Goal: Task Accomplishment & Management: Manage account settings

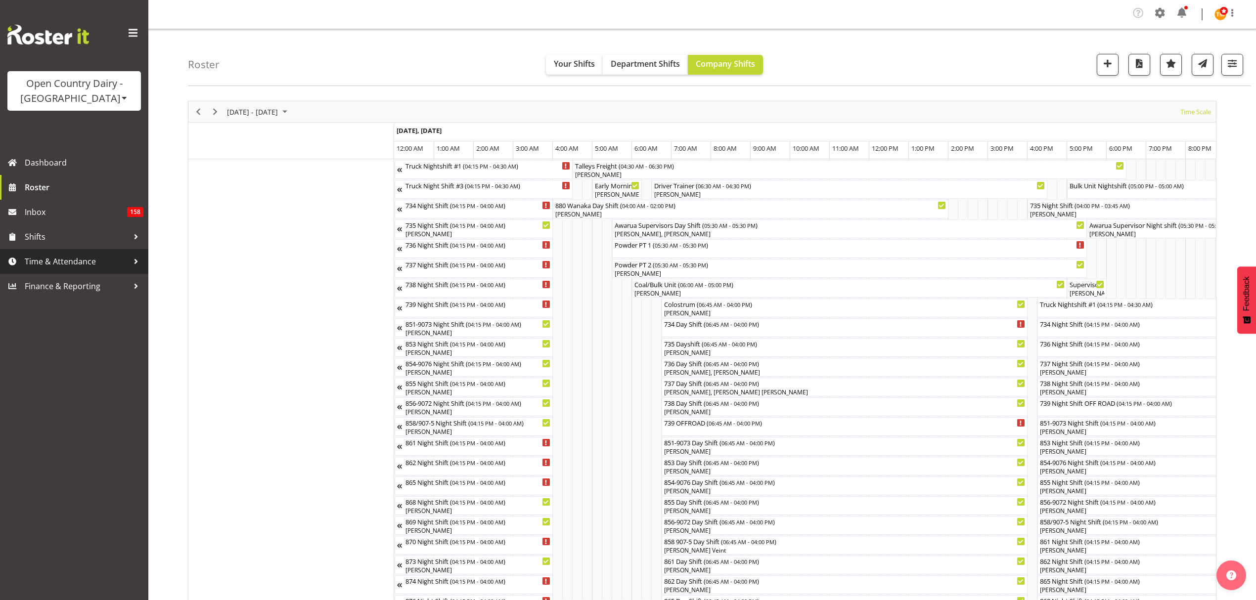
click at [71, 264] on span "Time & Attendance" at bounding box center [77, 261] width 104 height 15
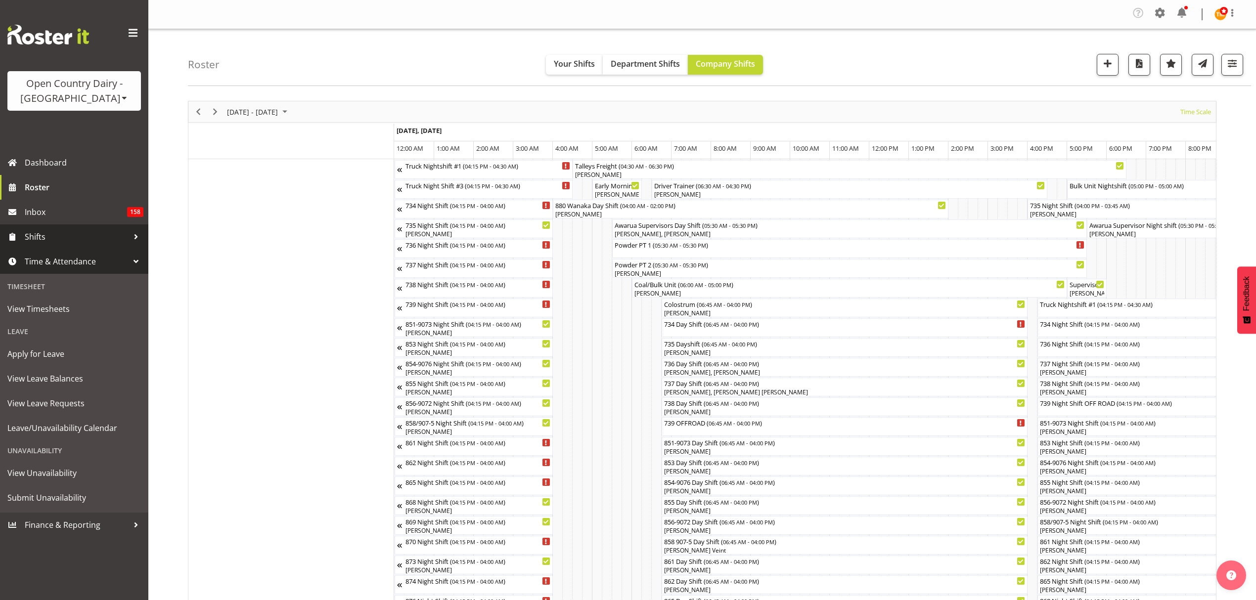
click at [73, 240] on span "Shifts" at bounding box center [77, 236] width 104 height 15
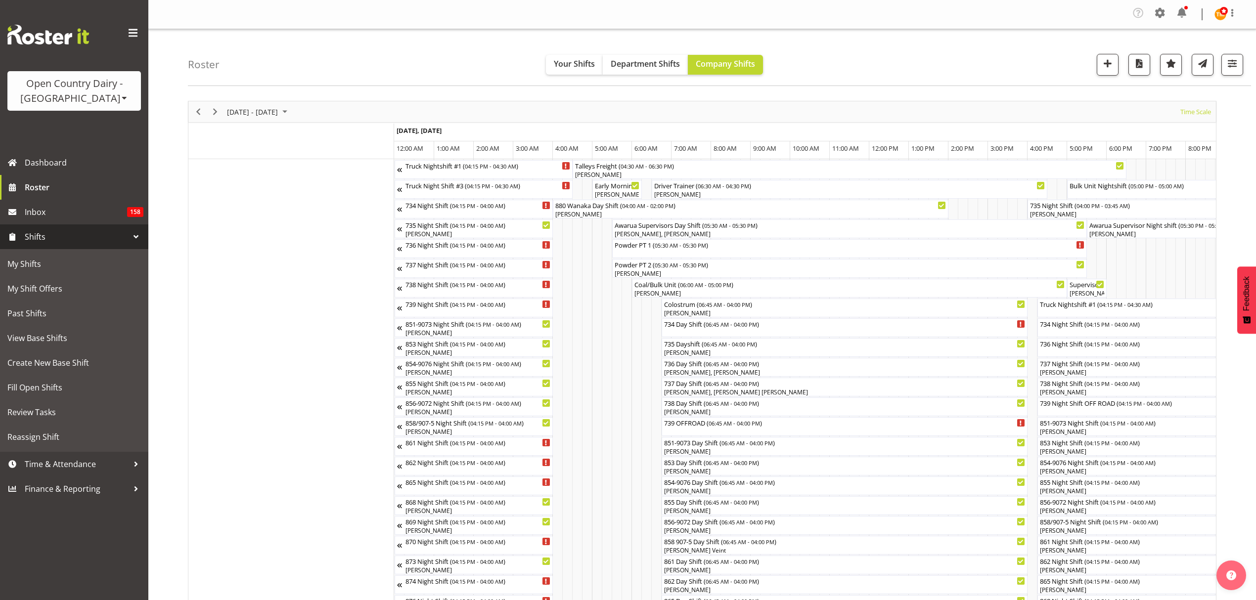
click at [87, 236] on span "Shifts" at bounding box center [77, 236] width 104 height 15
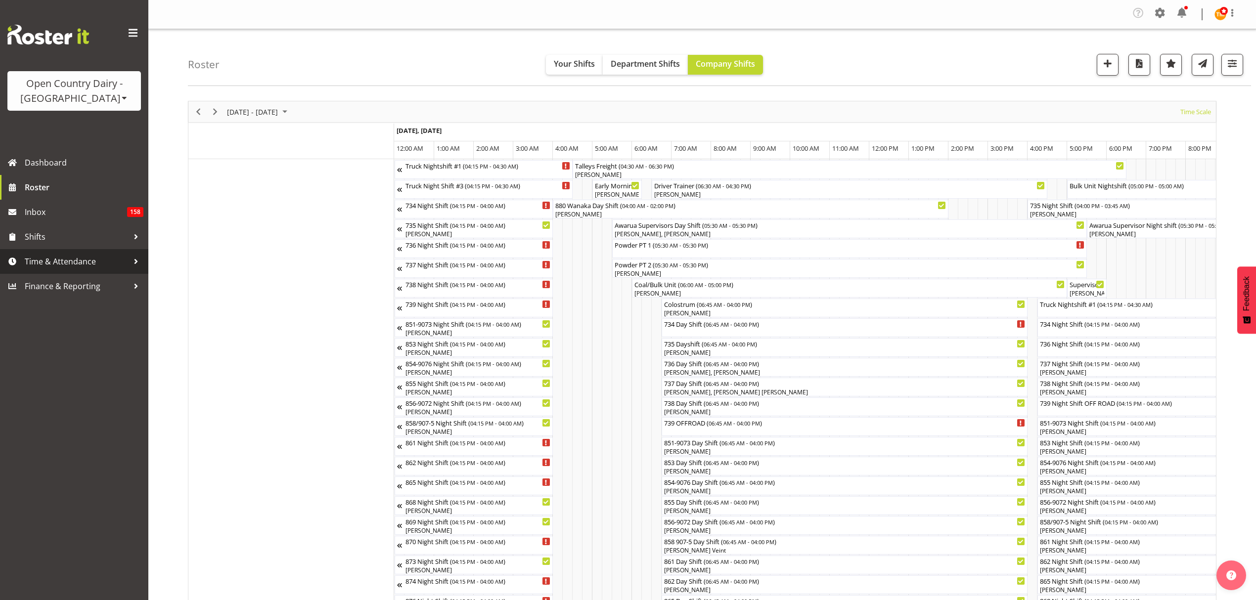
click at [87, 261] on span "Time & Attendance" at bounding box center [77, 261] width 104 height 15
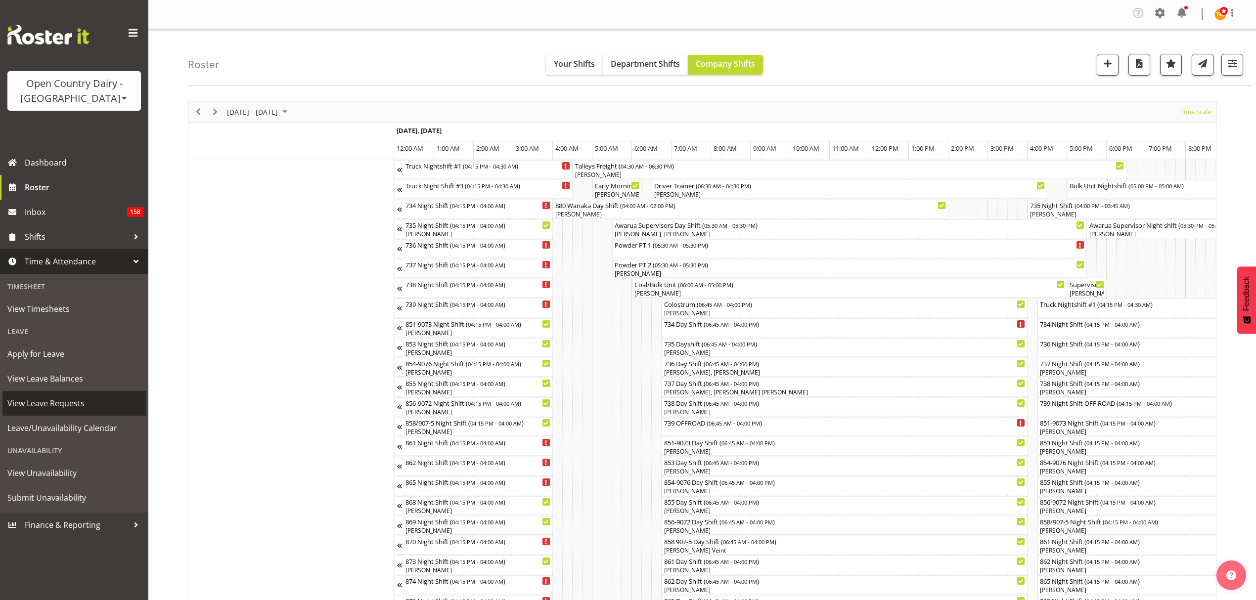
click at [52, 398] on span "View Leave Requests" at bounding box center [73, 403] width 133 height 15
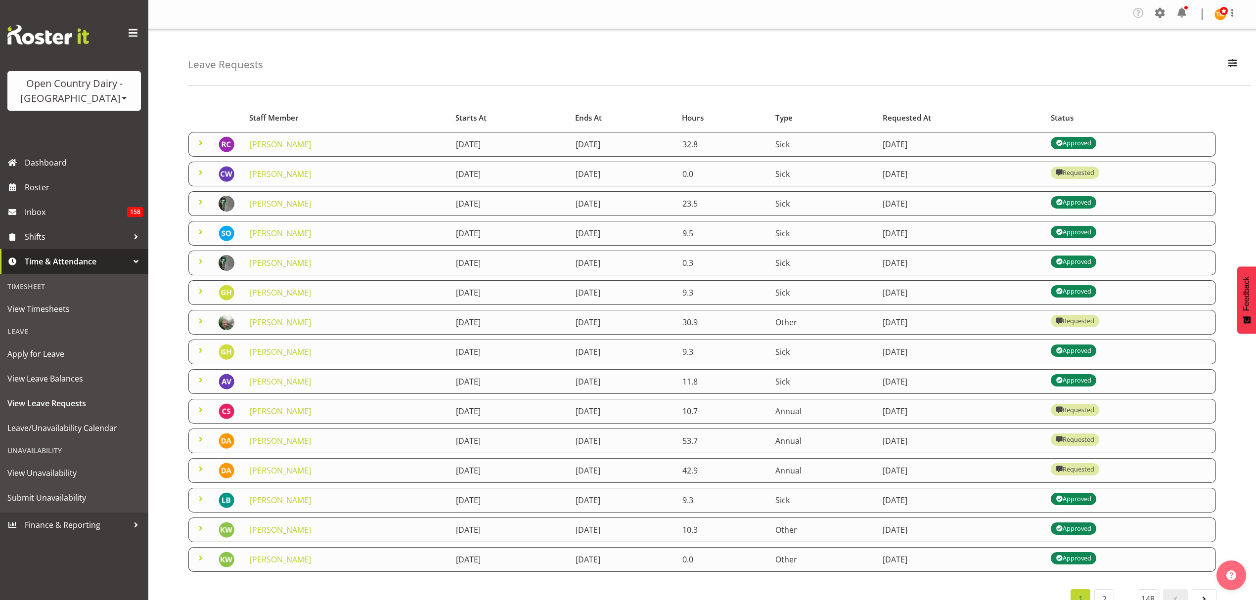
click at [195, 176] on span at bounding box center [201, 173] width 12 height 12
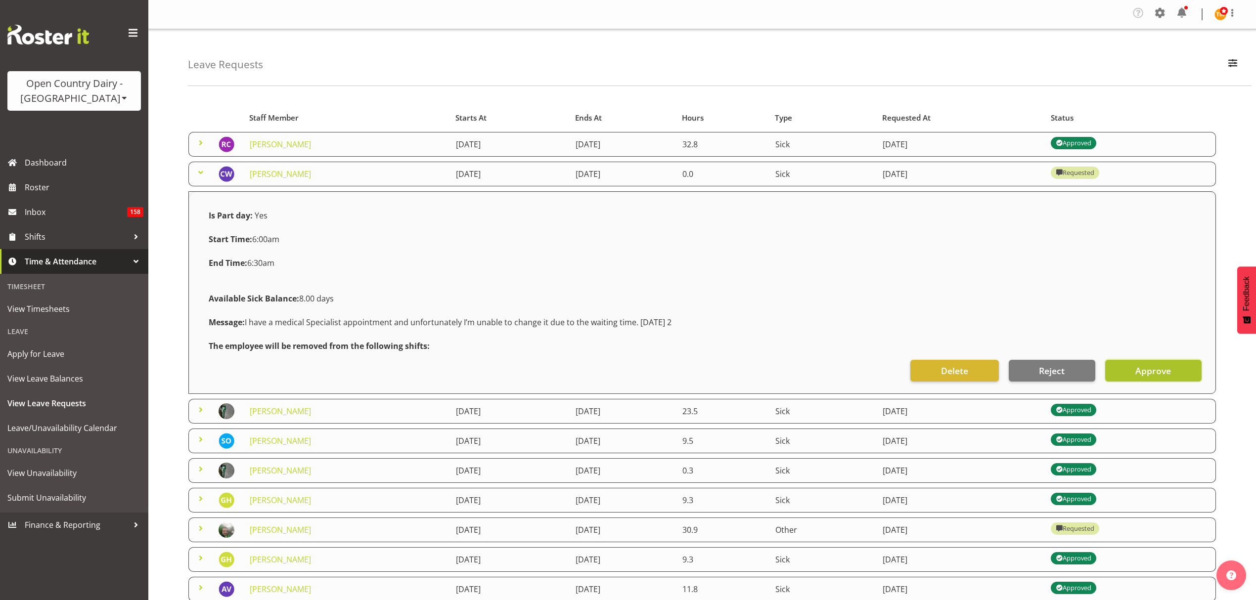
click at [1153, 367] on span "Approve" at bounding box center [1153, 370] width 36 height 13
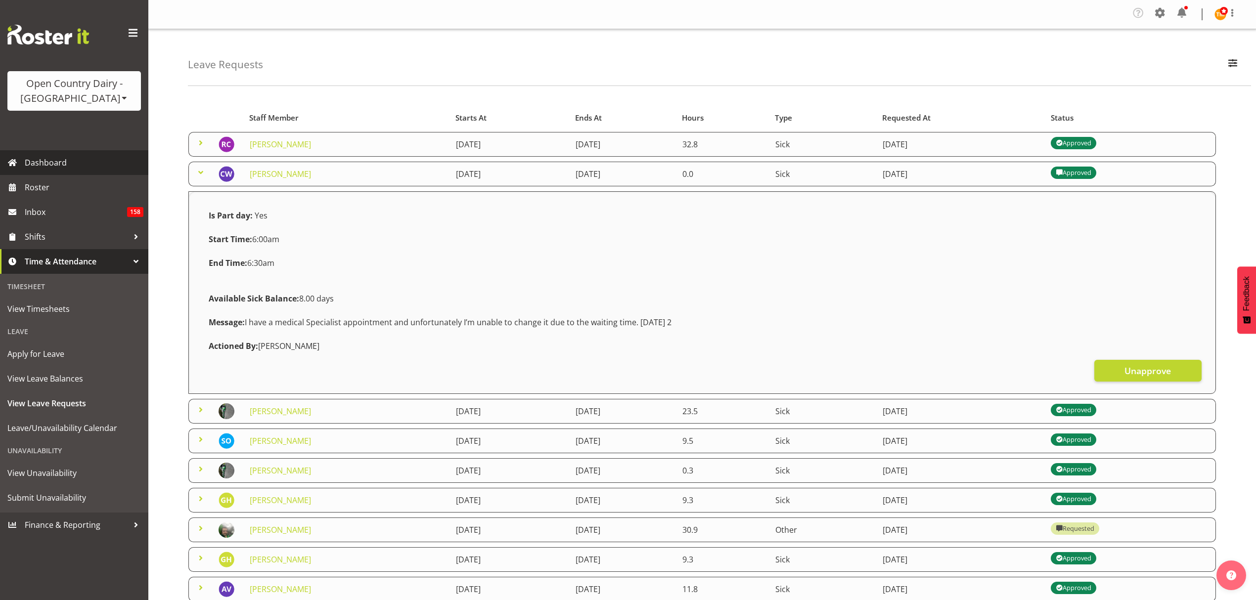
click at [38, 172] on link "Dashboard" at bounding box center [74, 162] width 148 height 25
click at [40, 188] on span "Roster" at bounding box center [84, 187] width 119 height 15
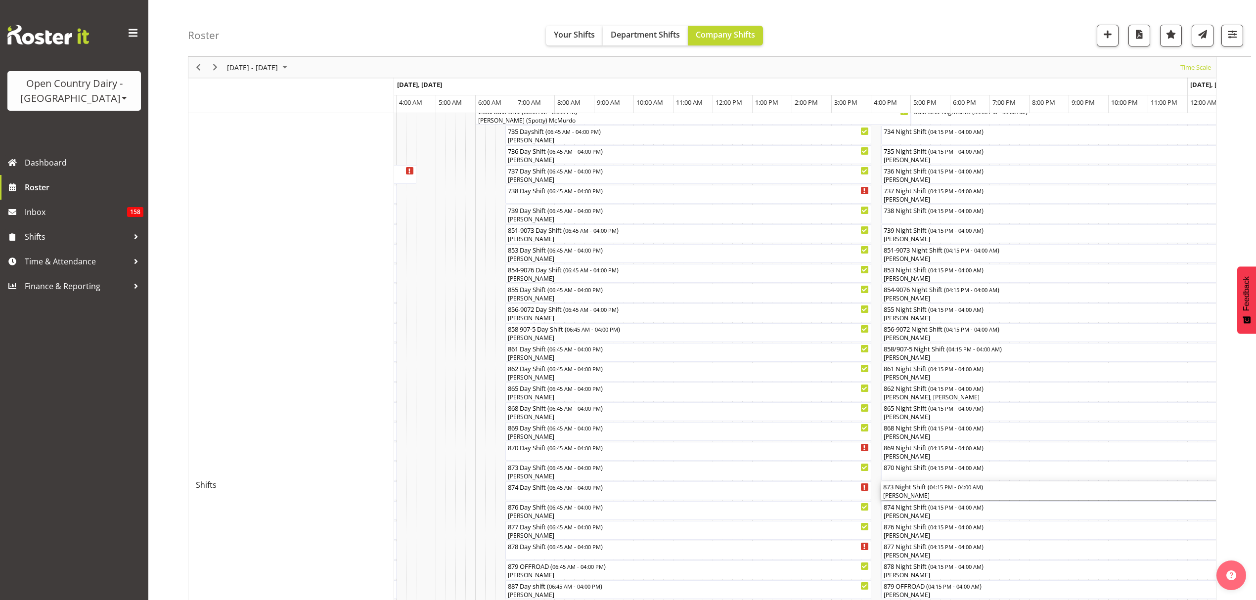
click at [972, 489] on span "04:15 PM - 04:00 AM" at bounding box center [954, 487] width 51 height 8
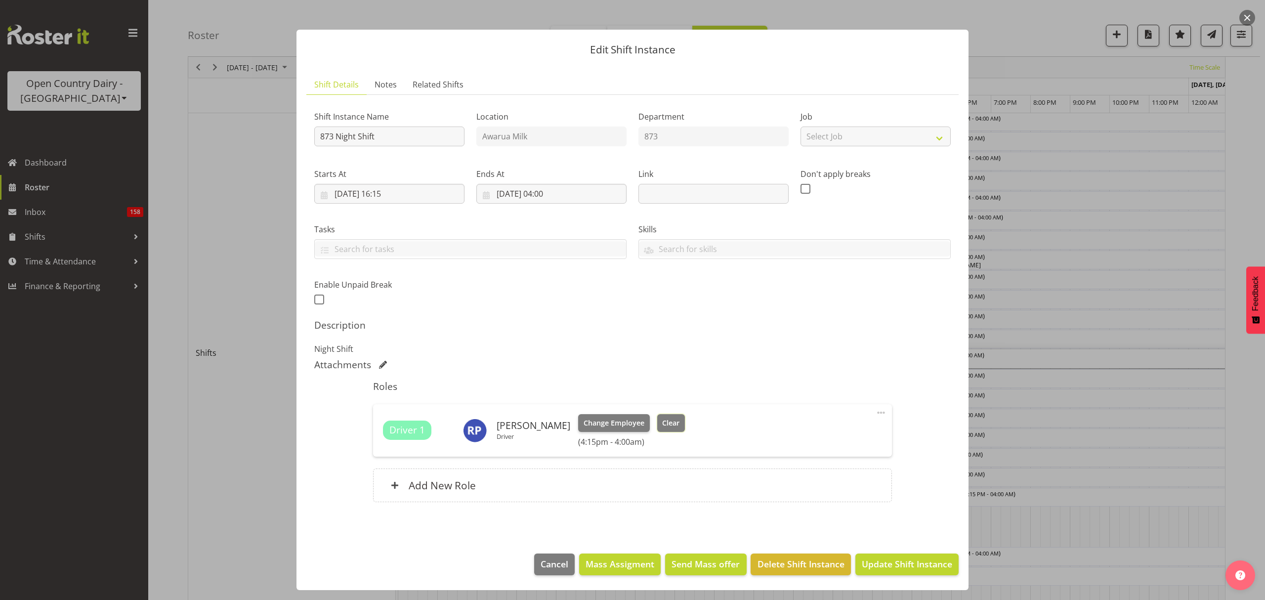
click at [665, 424] on span "Clear" at bounding box center [670, 423] width 17 height 11
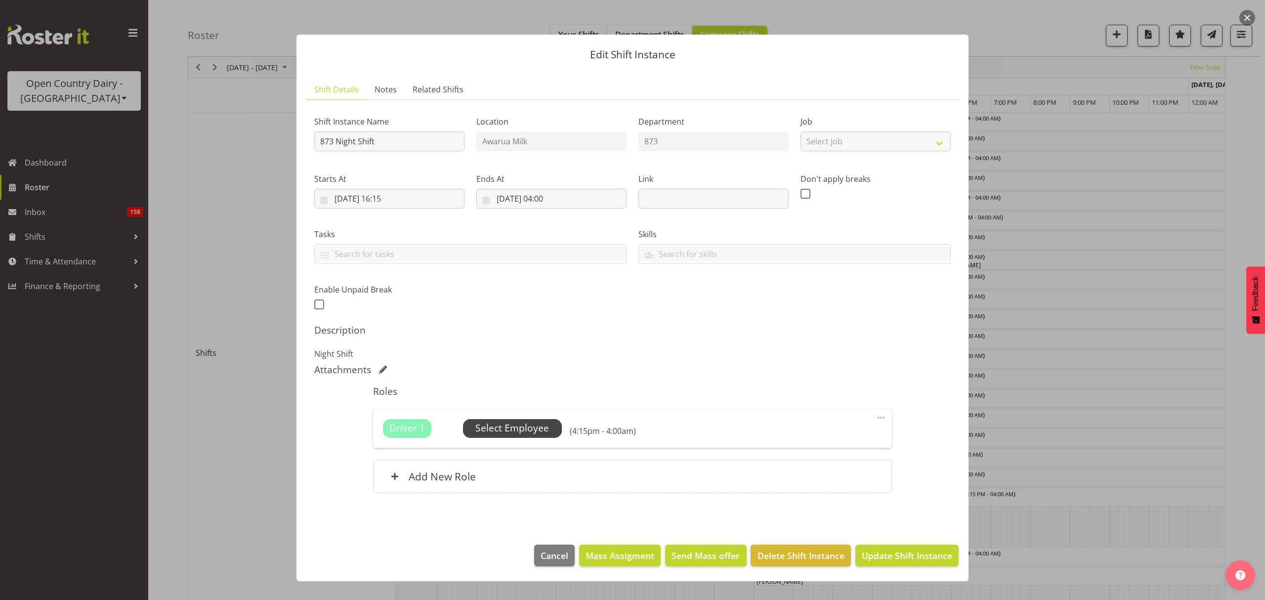
click at [518, 433] on span "Select Employee" at bounding box center [513, 428] width 74 height 14
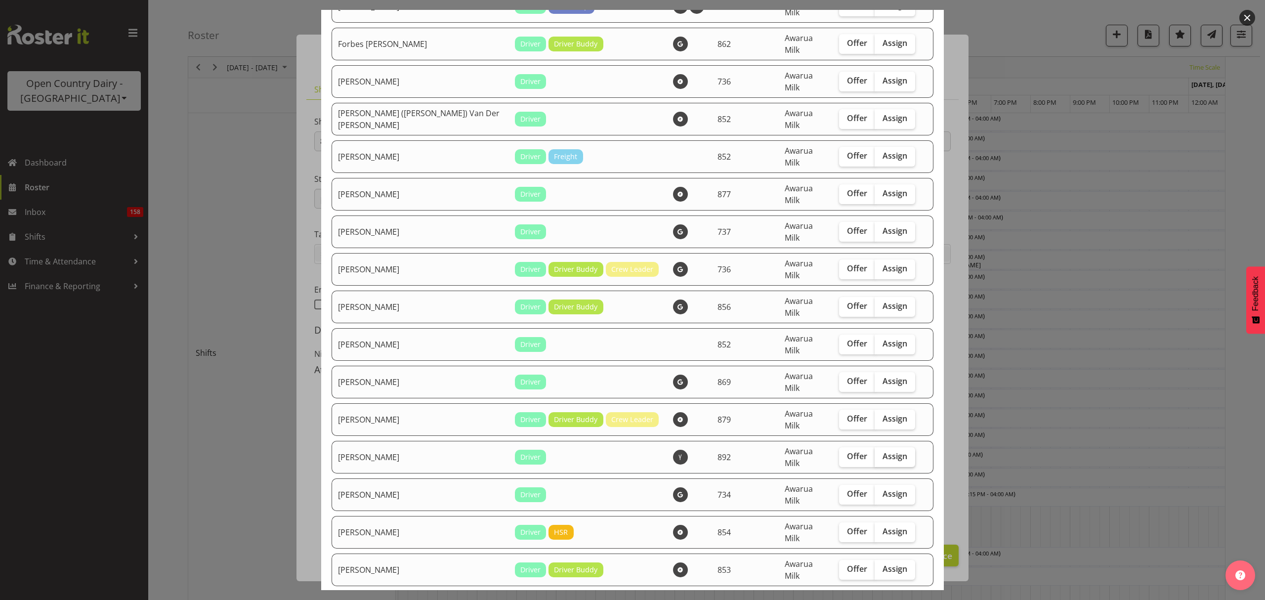
click at [888, 451] on span "Assign" at bounding box center [895, 456] width 25 height 10
click at [881, 453] on input "Assign" at bounding box center [878, 456] width 6 height 6
checkbox input "true"
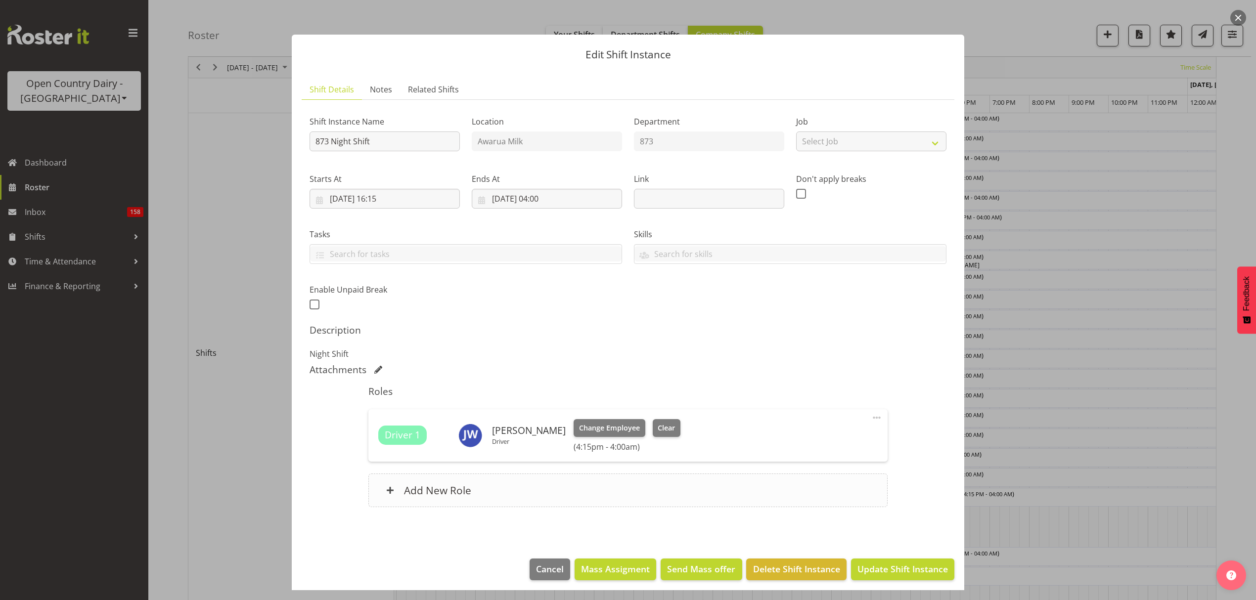
click at [493, 484] on div "Add New Role" at bounding box center [627, 491] width 519 height 34
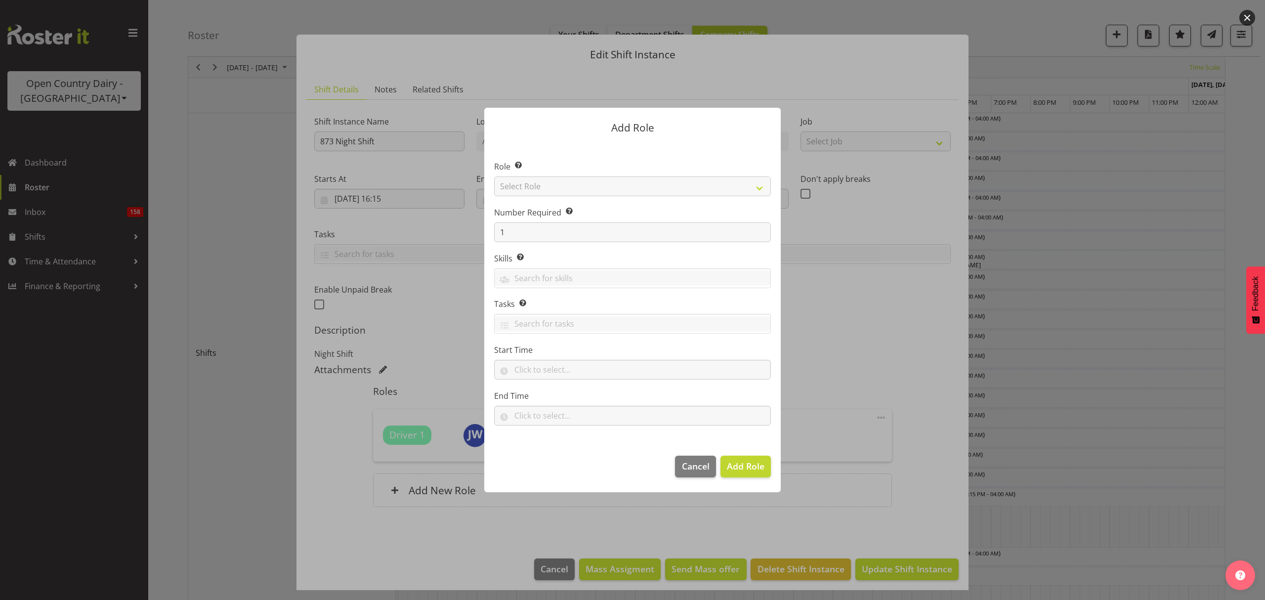
click at [619, 204] on section "Role Select the role you wish to add to the shift. Select Role Crew Leader Driv…" at bounding box center [632, 294] width 297 height 303
click at [614, 192] on select "Select Role Crew Leader Driver Driver Assessor Dayshift Driver Assessor Nightsh…" at bounding box center [632, 186] width 277 height 20
select select "1437"
click at [494, 176] on select "Select Role Crew Leader Driver Driver Assessor Dayshift Driver Assessor Nightsh…" at bounding box center [632, 186] width 277 height 20
click at [749, 467] on span "Add Role" at bounding box center [746, 466] width 38 height 12
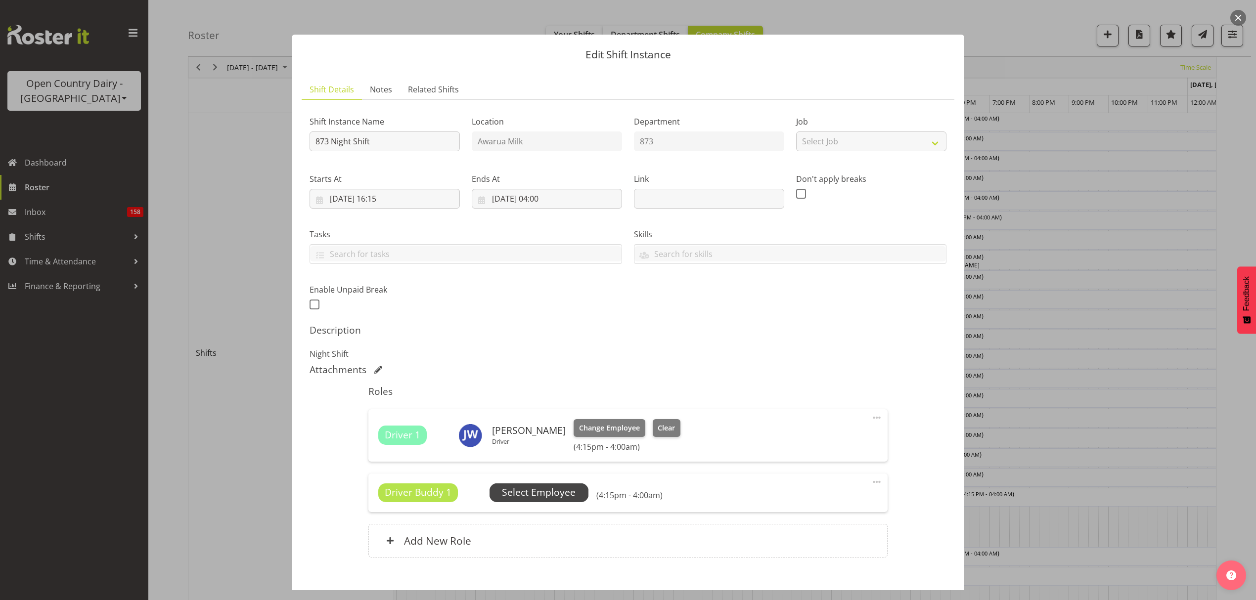
click at [534, 491] on span "Select Employee" at bounding box center [539, 492] width 74 height 14
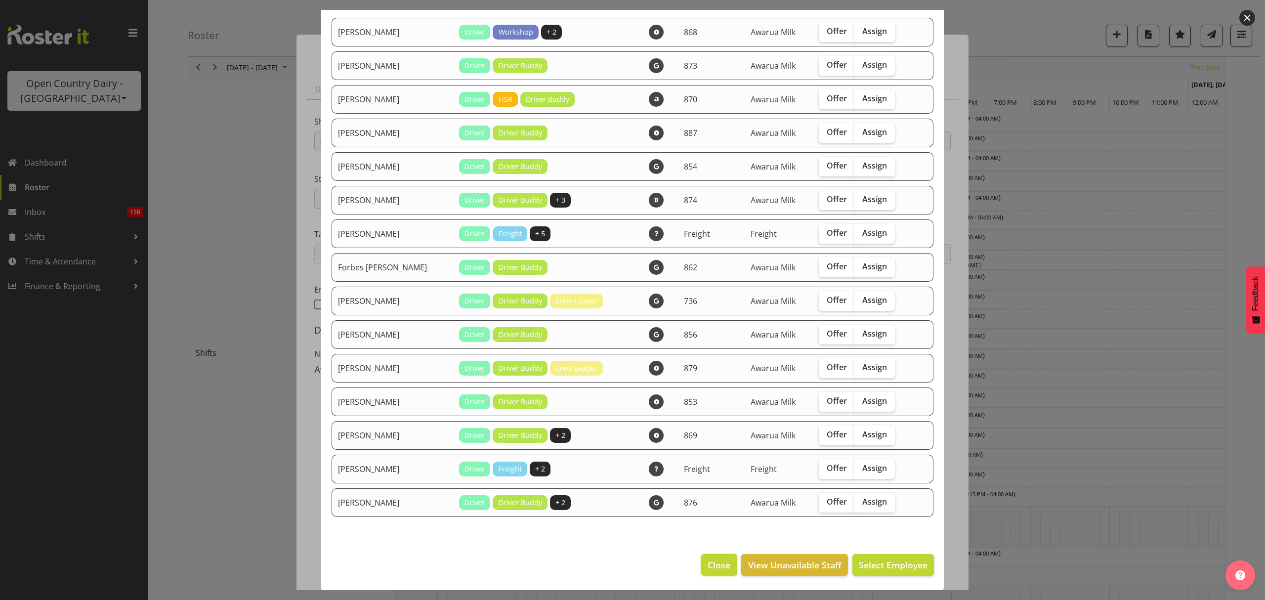
click at [710, 560] on span "Close" at bounding box center [719, 565] width 23 height 13
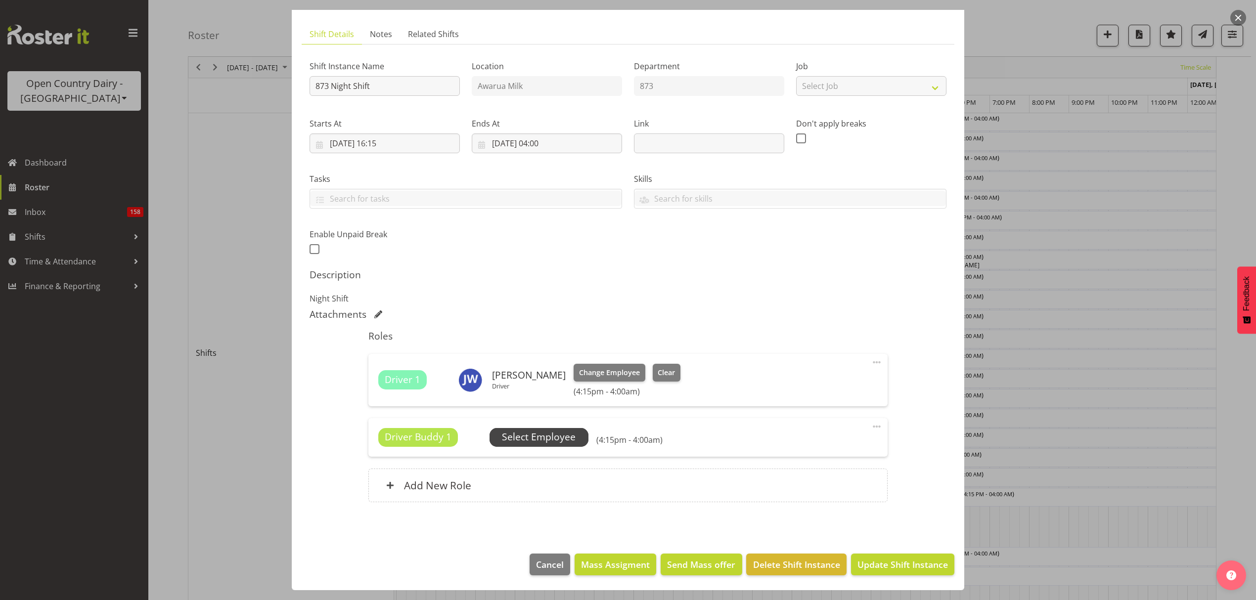
click at [542, 434] on span "Select Employee" at bounding box center [539, 437] width 74 height 14
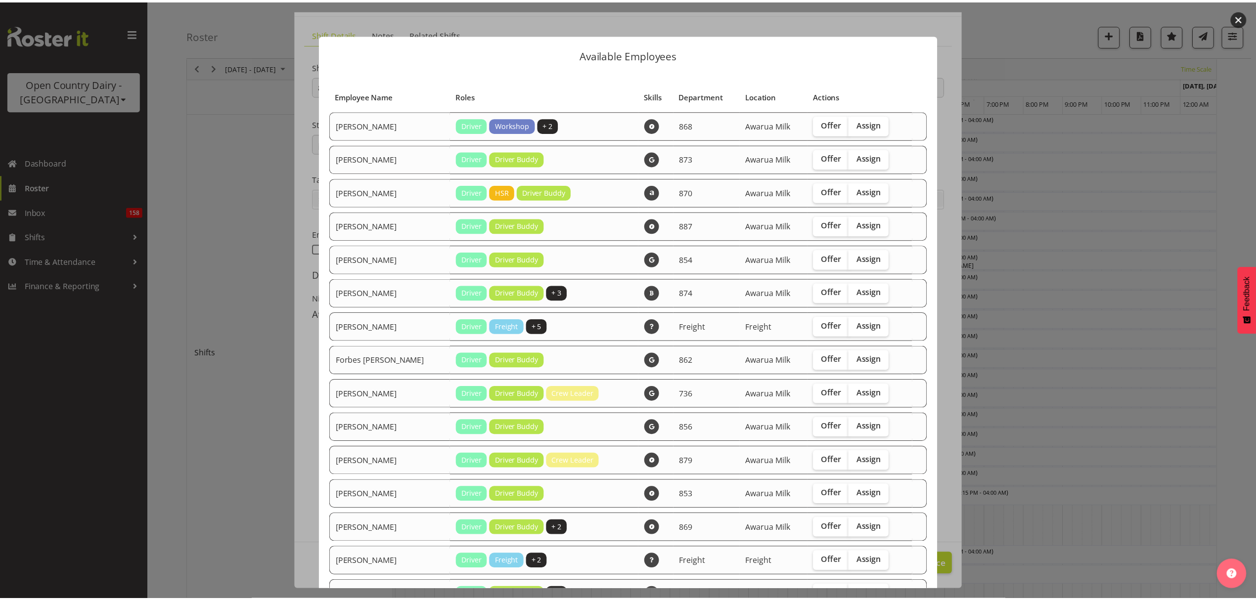
scroll to position [93, 0]
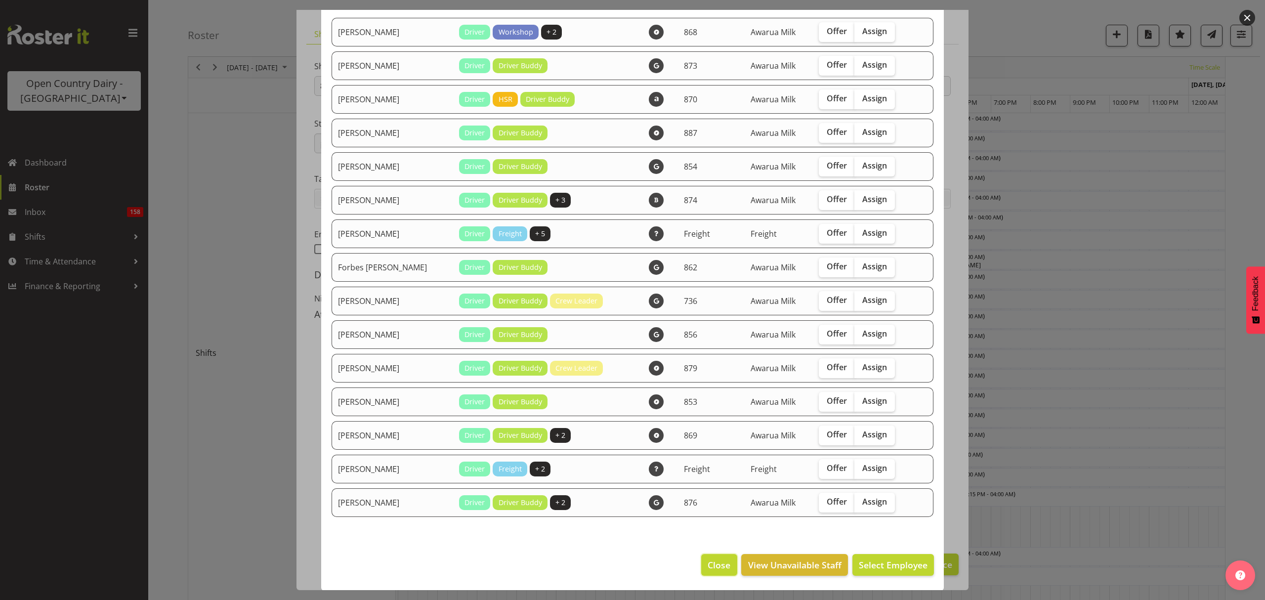
click at [714, 562] on span "Close" at bounding box center [719, 565] width 23 height 13
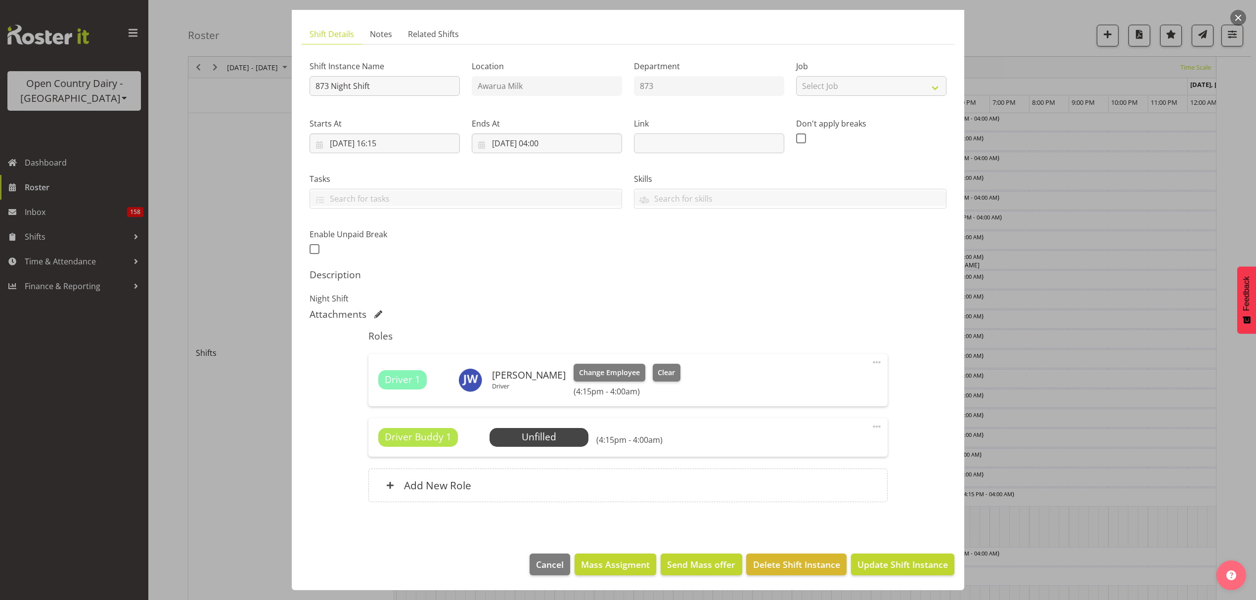
click at [870, 426] on span at bounding box center [876, 427] width 12 height 12
click at [821, 481] on link "Delete" at bounding box center [834, 486] width 95 height 18
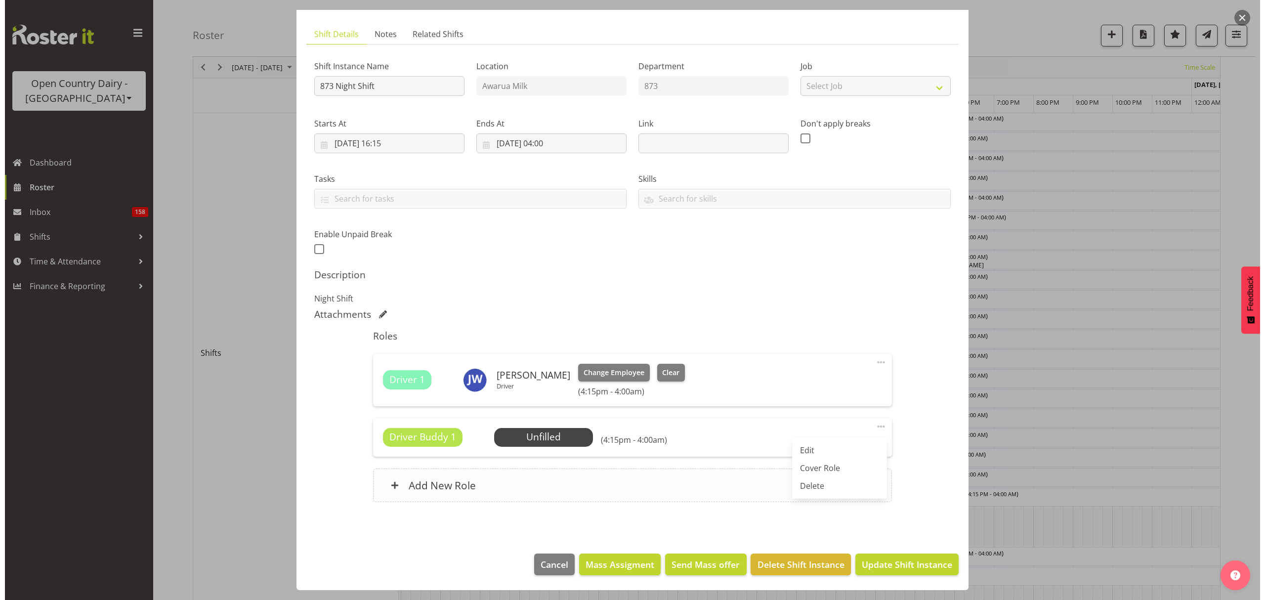
scroll to position [6, 0]
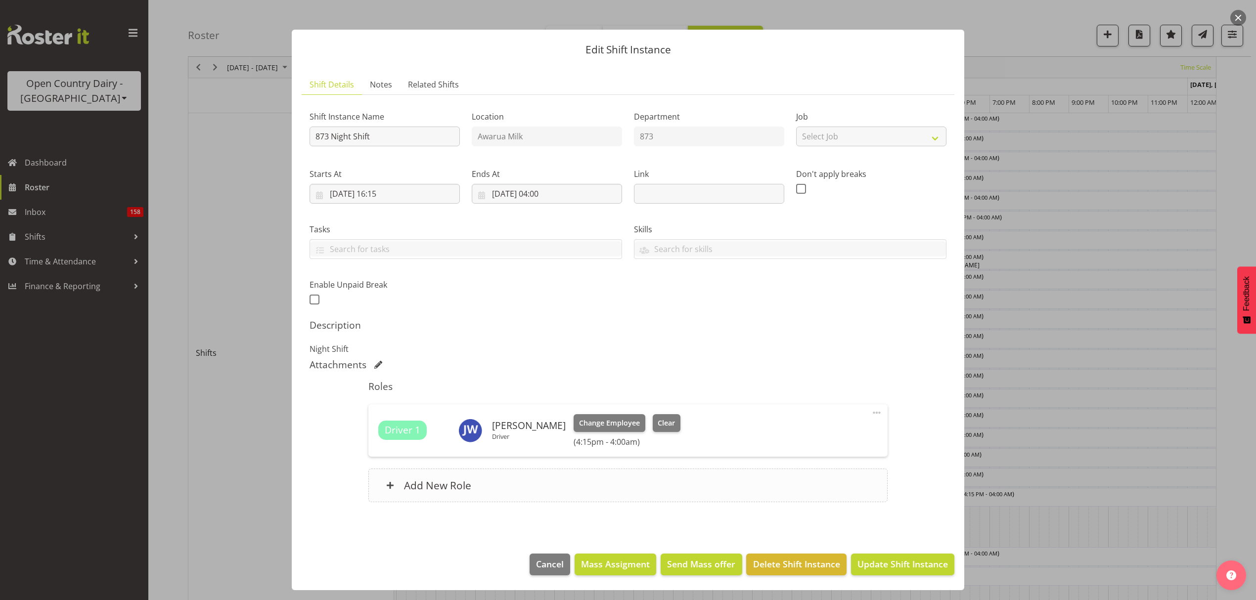
click at [443, 485] on h6 "Add New Role" at bounding box center [437, 485] width 67 height 13
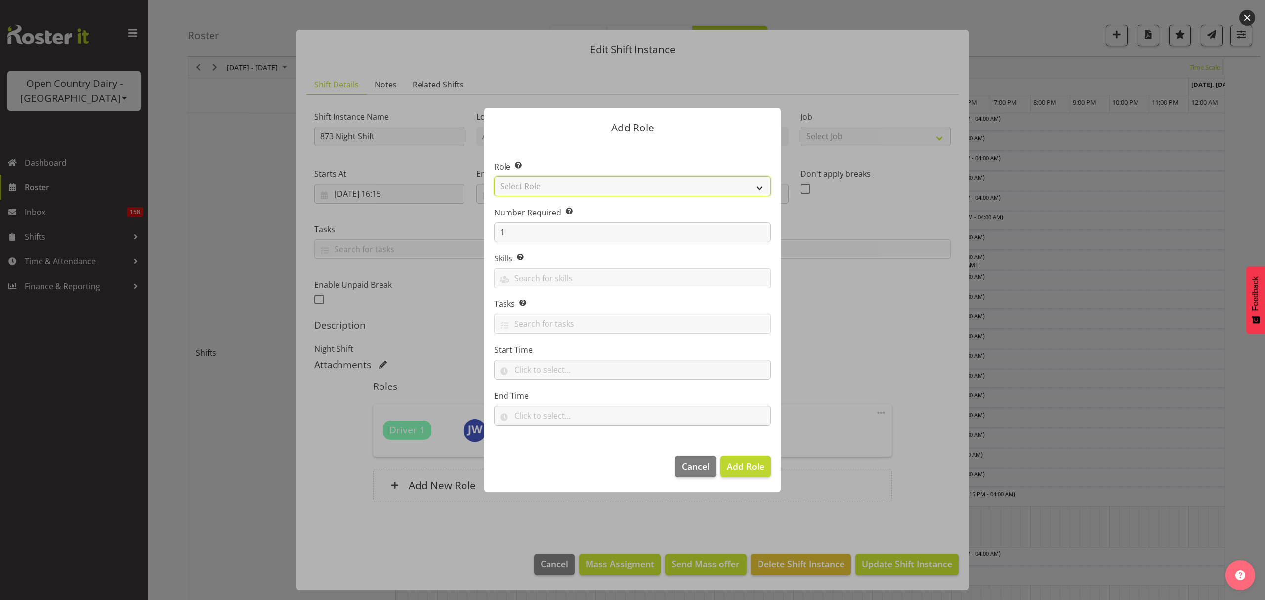
click at [563, 190] on select "Select Role Crew Leader Driver Driver Assessor Dayshift Driver Assessor Nightsh…" at bounding box center [632, 186] width 277 height 20
select select "1154"
click at [494, 176] on select "Select Role Crew Leader Driver Driver Assessor Dayshift Driver Assessor Nightsh…" at bounding box center [632, 186] width 277 height 20
click at [737, 461] on span "Add Role" at bounding box center [746, 466] width 38 height 12
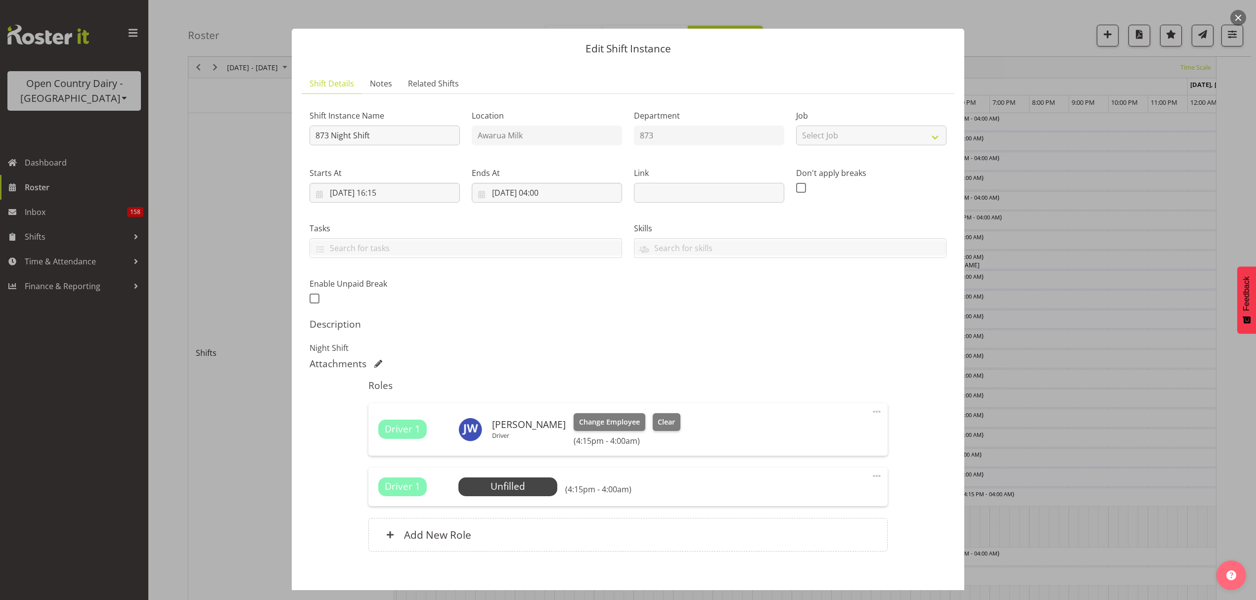
click at [494, 503] on div "Driver 1 Unfilled Select Employee (4:15pm - 4:00am) Edit Cover Role Delete" at bounding box center [627, 487] width 519 height 39
click at [499, 492] on span "Select Employee" at bounding box center [508, 486] width 74 height 14
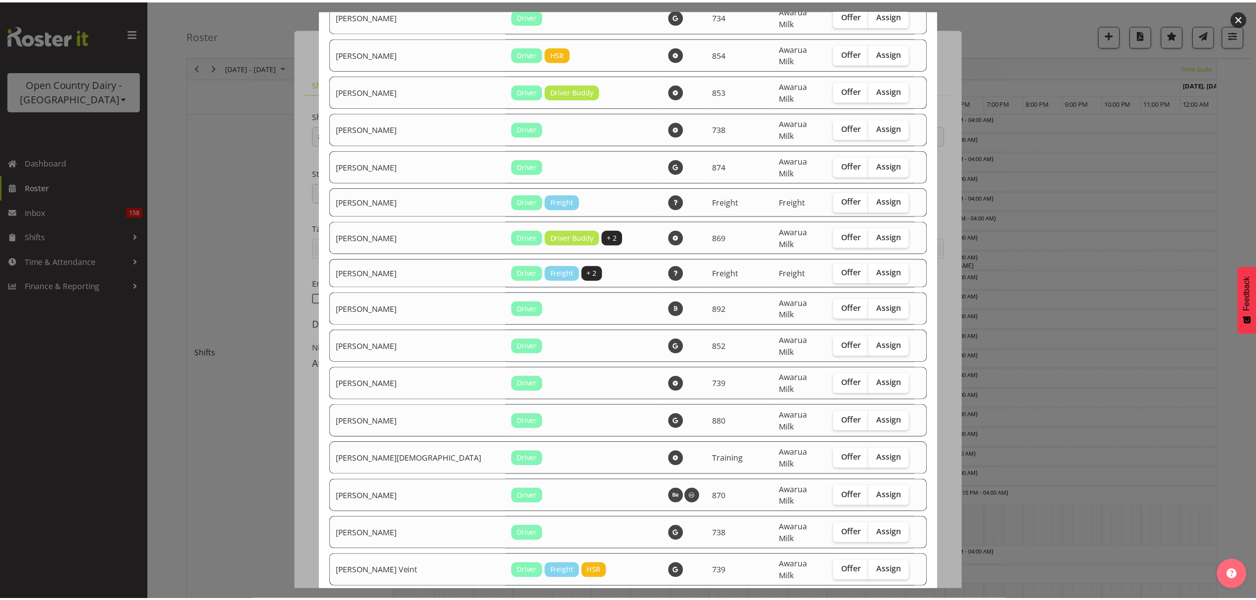
scroll to position [1647, 0]
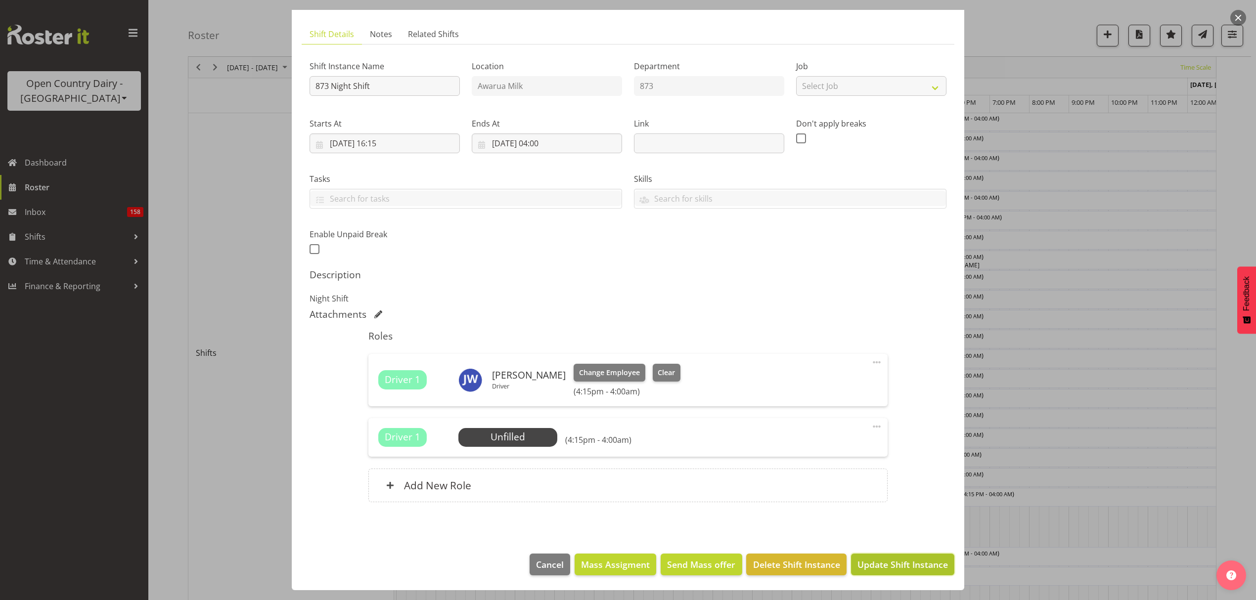
click at [894, 563] on span "Update Shift Instance" at bounding box center [902, 564] width 90 height 13
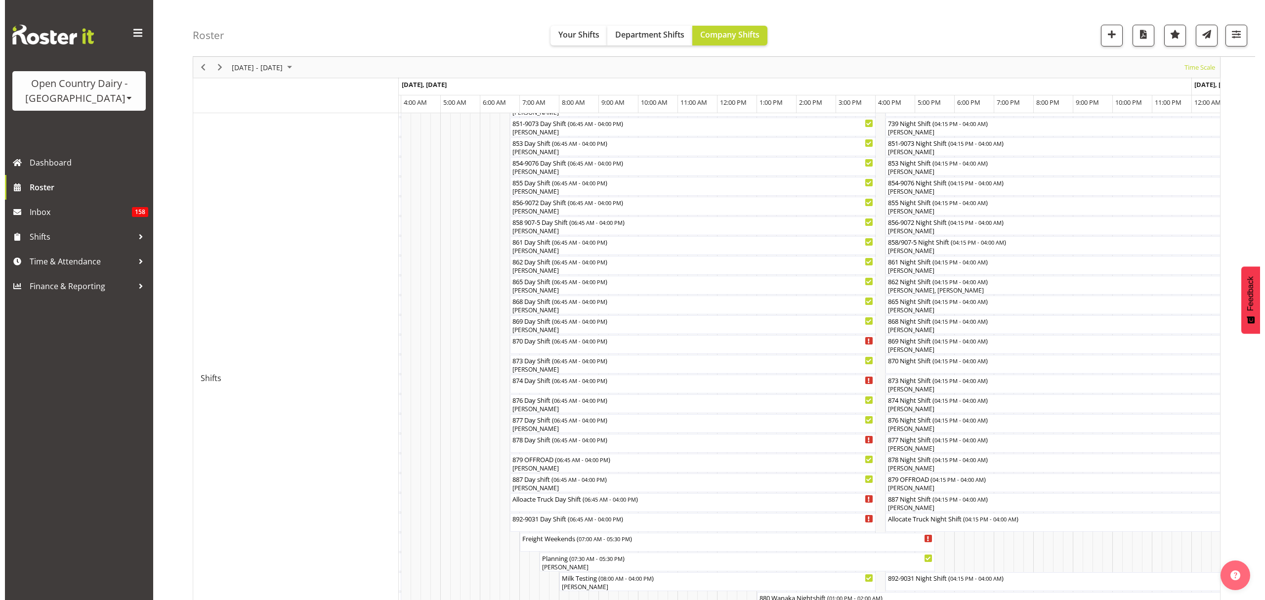
scroll to position [263, 0]
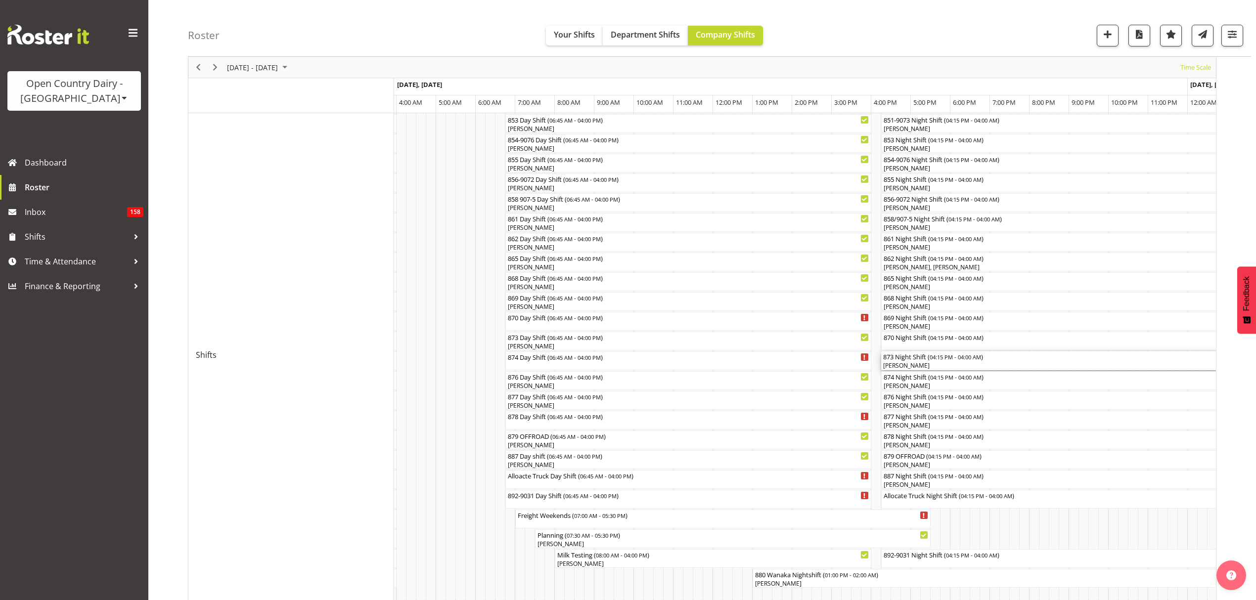
click at [918, 362] on div "Josh Winship" at bounding box center [1113, 365] width 461 height 9
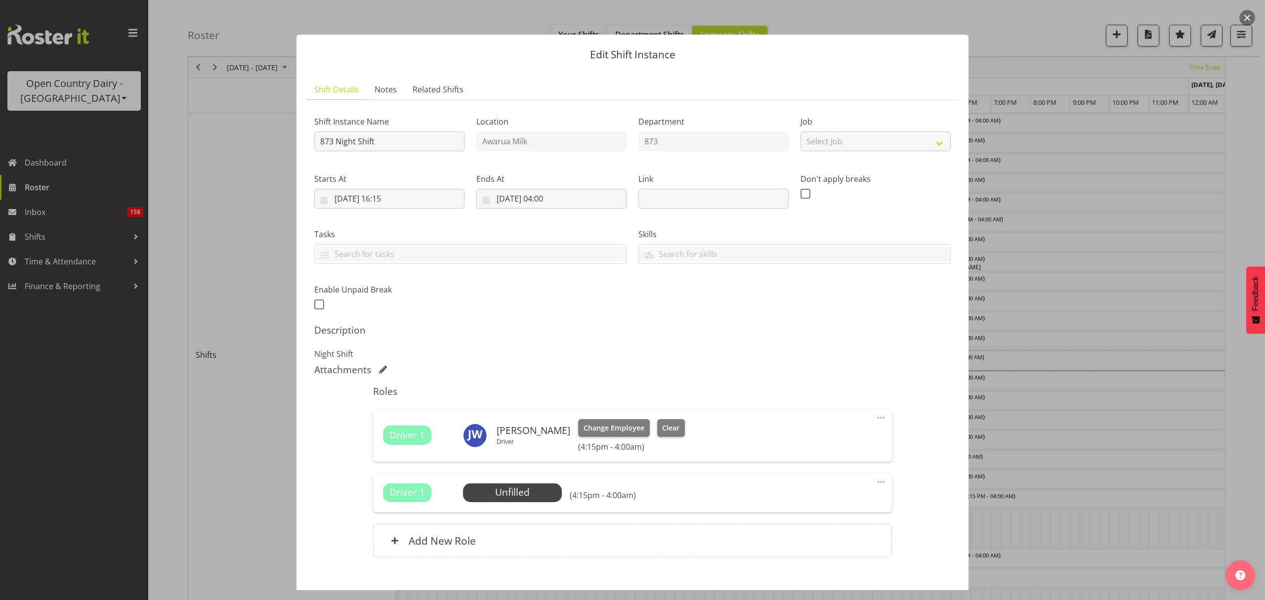
scroll to position [56, 0]
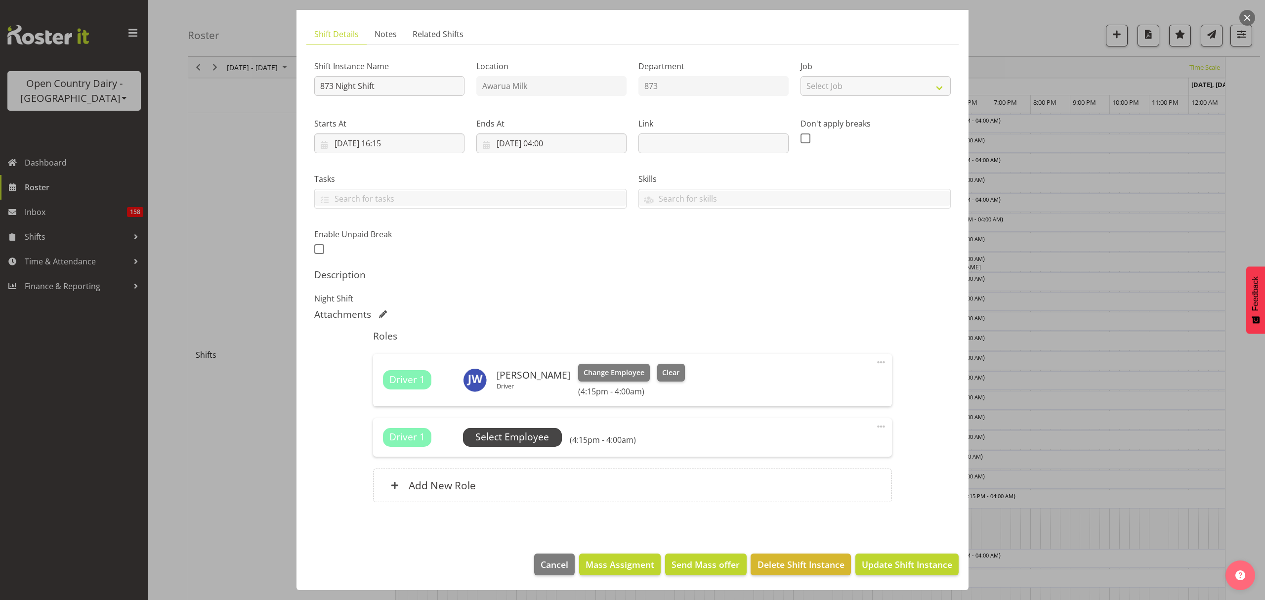
click at [527, 445] on span "Select Employee" at bounding box center [512, 437] width 99 height 19
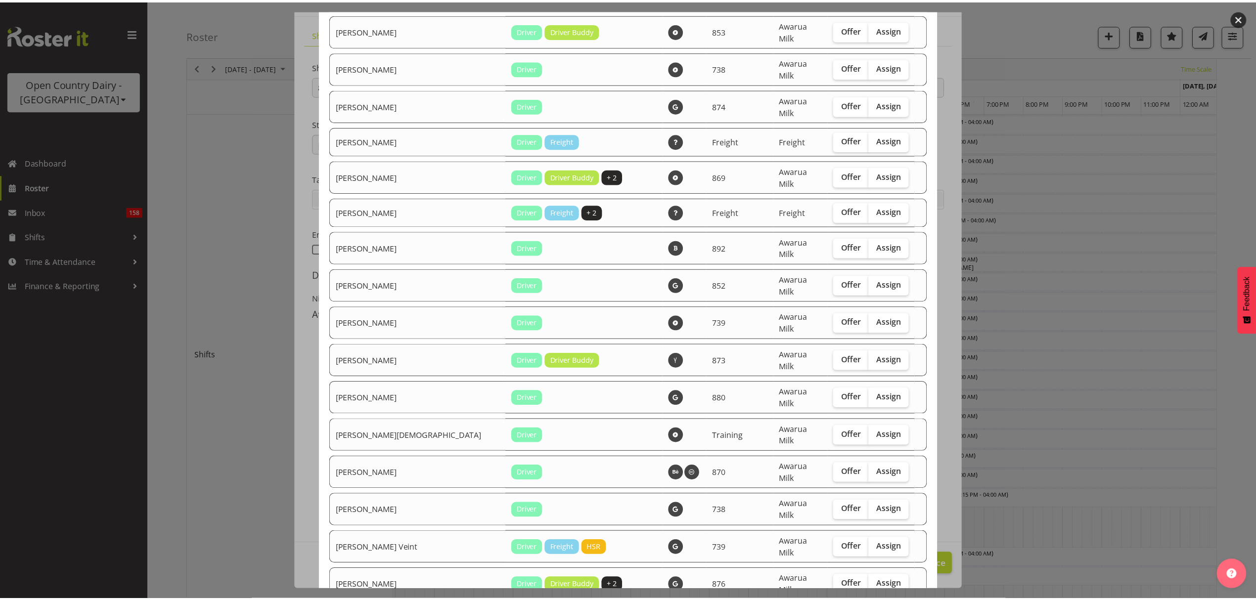
scroll to position [1706, 0]
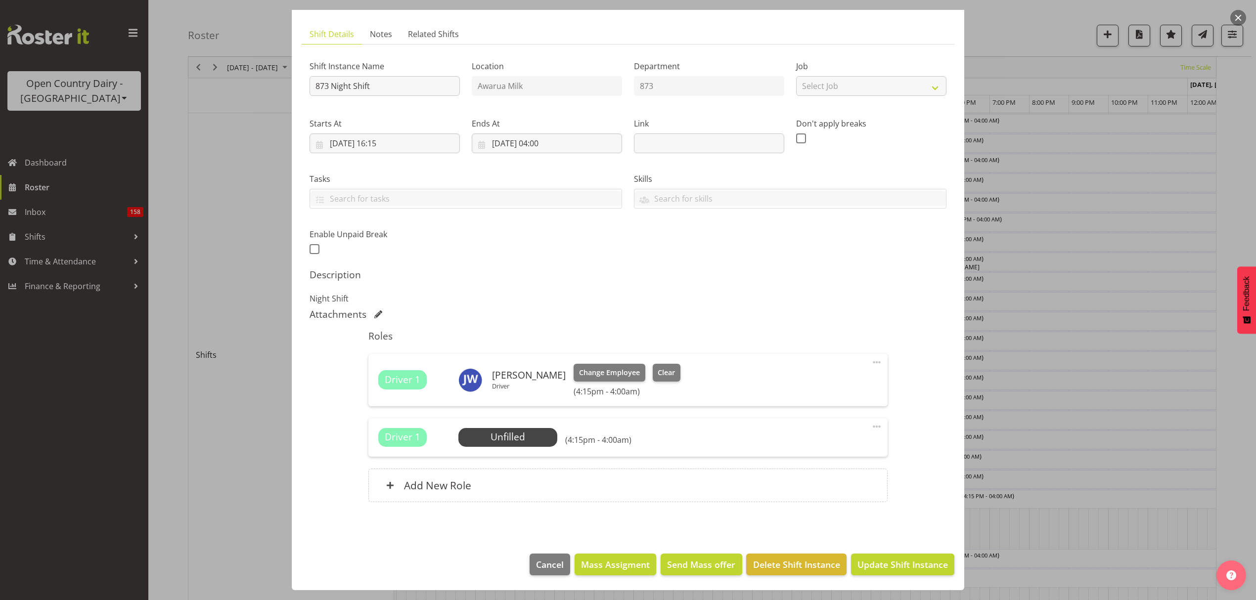
click at [874, 428] on div "Driver 1 Unfilled Select Employee (4:15pm - 4:00am) Edit Cover Role Delete" at bounding box center [627, 437] width 519 height 39
click at [870, 427] on span at bounding box center [876, 427] width 12 height 12
click at [824, 479] on link "Delete" at bounding box center [834, 486] width 95 height 18
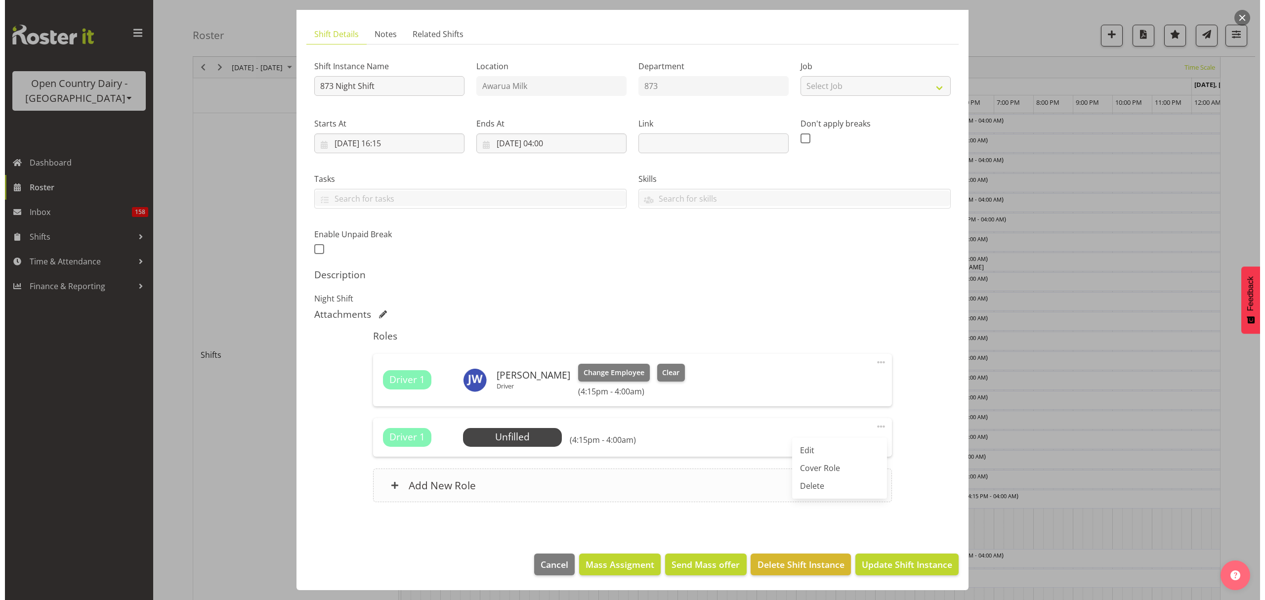
scroll to position [6, 0]
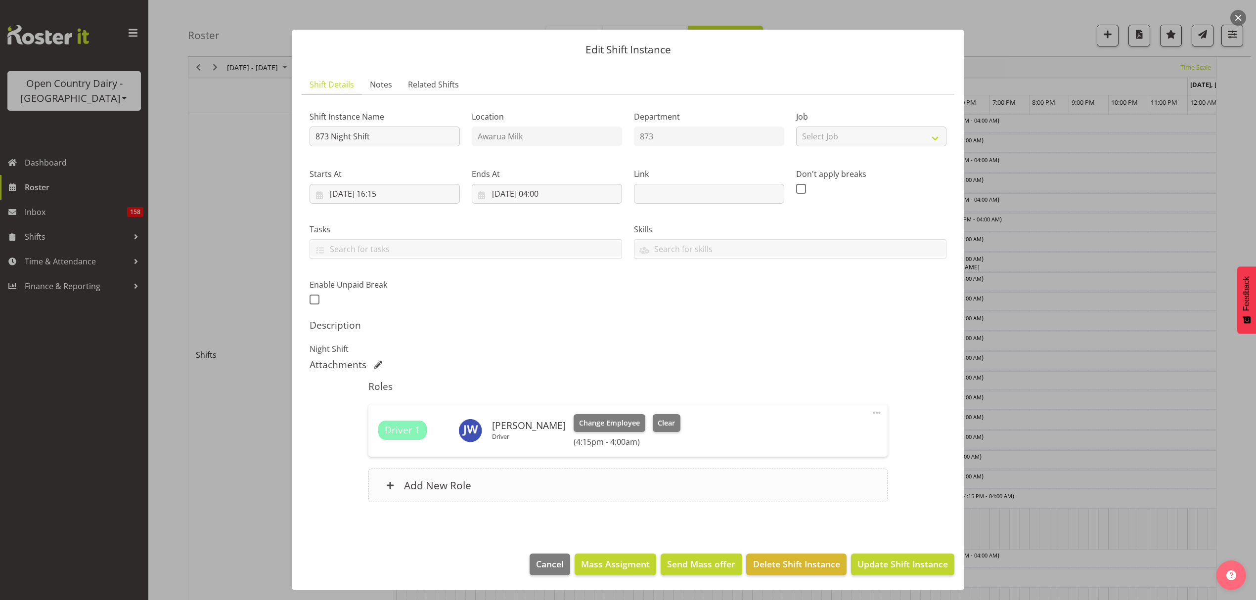
click at [458, 477] on div "Add New Role" at bounding box center [627, 486] width 519 height 34
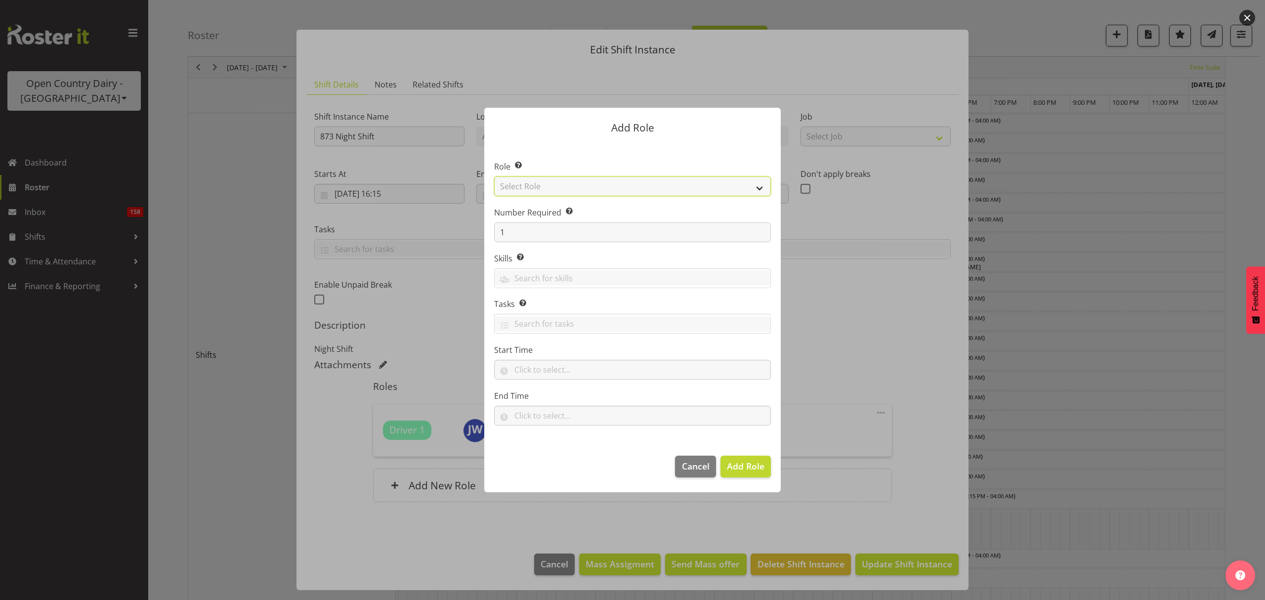
click at [581, 176] on select "Select Role Crew Leader Driver Driver Assessor Dayshift Driver Assessor Nightsh…" at bounding box center [632, 186] width 277 height 20
select select "1437"
click at [494, 176] on select "Select Role Crew Leader Driver Driver Assessor Dayshift Driver Assessor Nightsh…" at bounding box center [632, 186] width 277 height 20
click at [740, 464] on span "Add Role" at bounding box center [746, 466] width 38 height 12
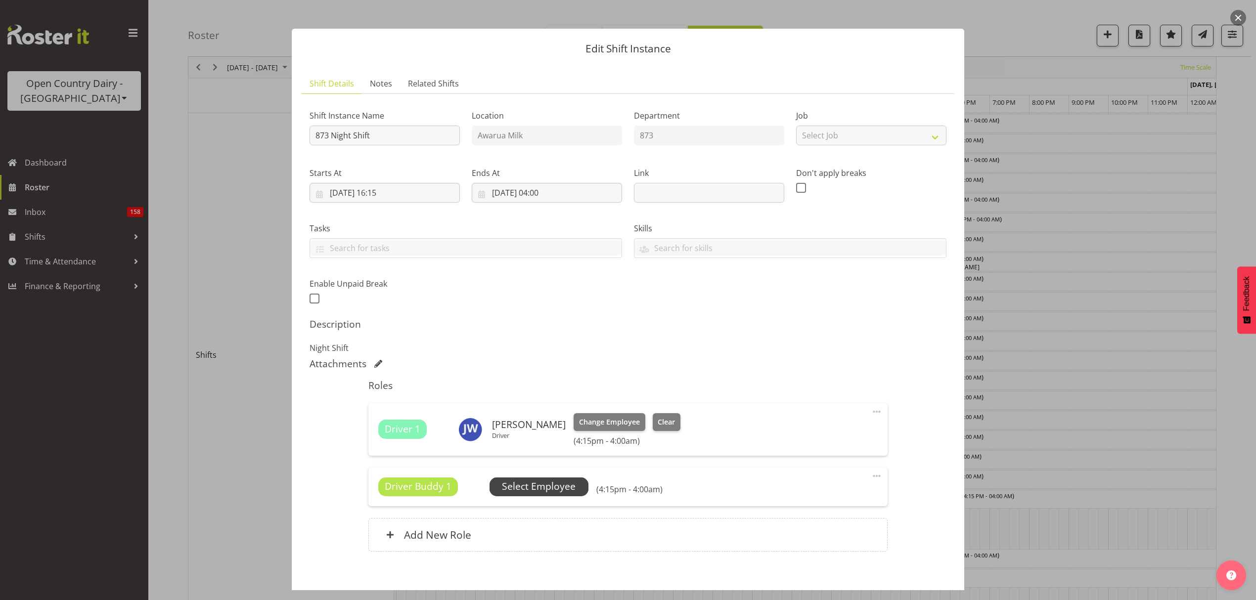
click at [523, 493] on span "Select Employee" at bounding box center [539, 486] width 74 height 14
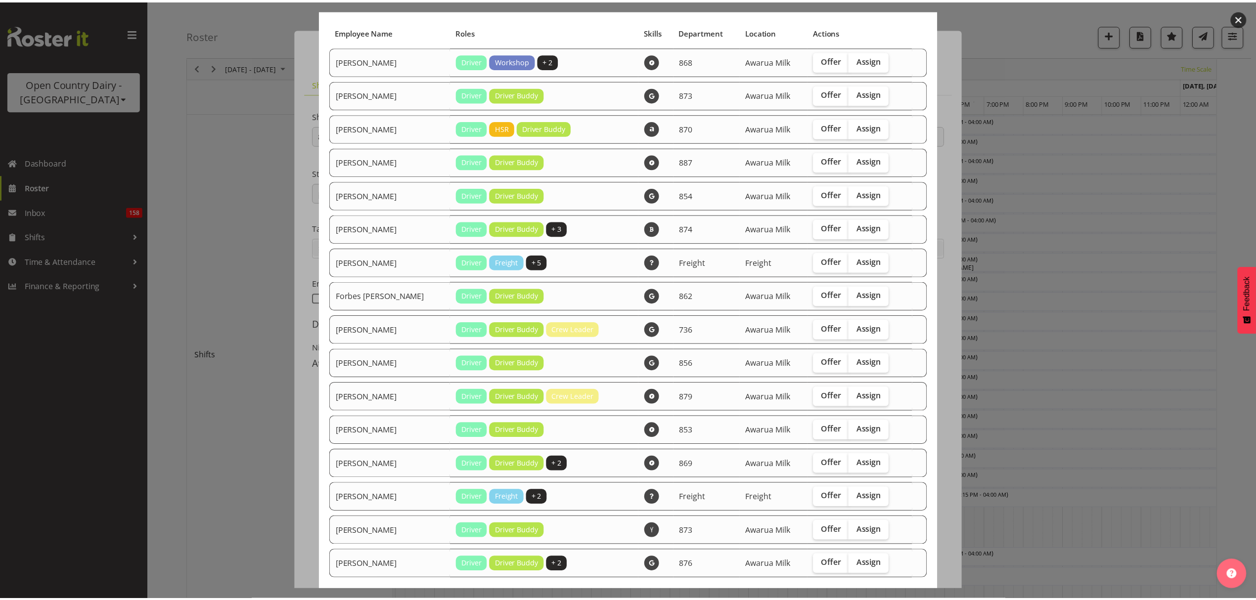
scroll to position [127, 0]
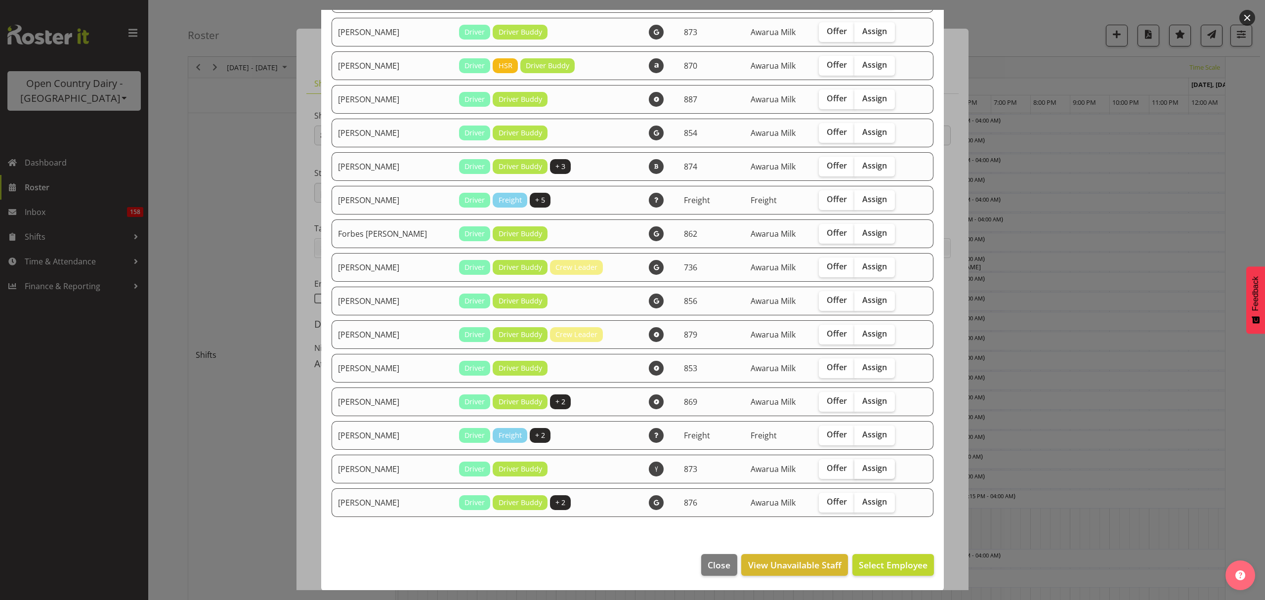
click at [870, 465] on span "Assign" at bounding box center [875, 468] width 25 height 10
click at [861, 465] on input "Assign" at bounding box center [858, 468] width 6 height 6
checkbox input "true"
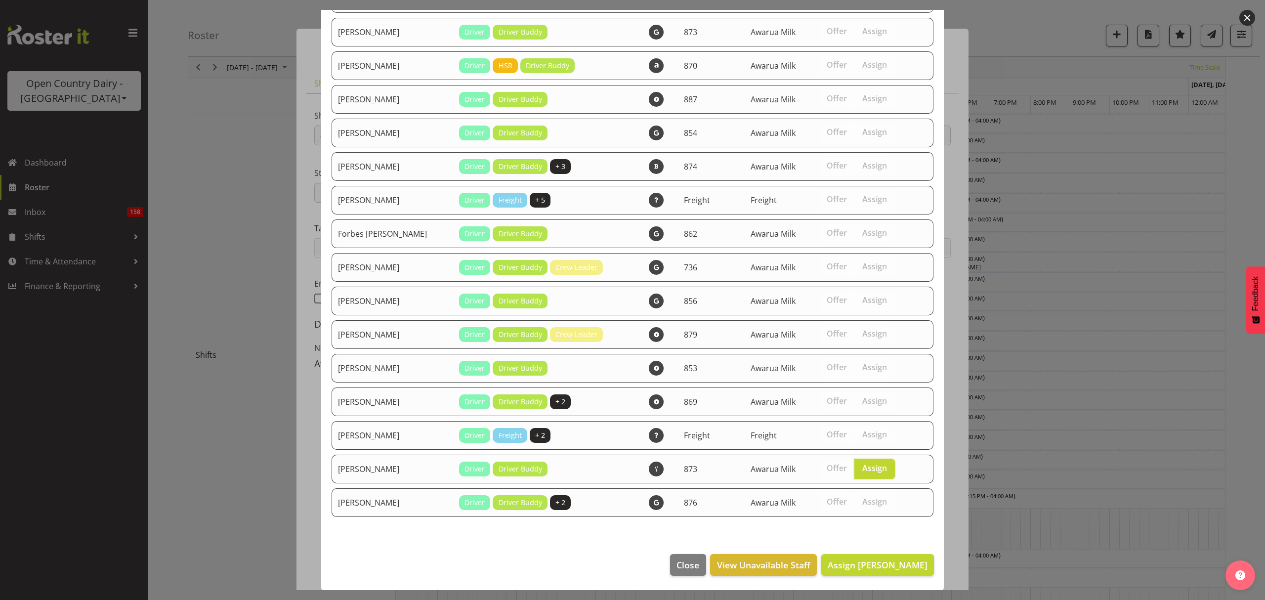
click at [874, 576] on footer "Close View Unavailable Staff Assign Ricky Popham" at bounding box center [632, 567] width 623 height 46
click at [874, 574] on button "Assign Ricky Popham" at bounding box center [878, 565] width 113 height 22
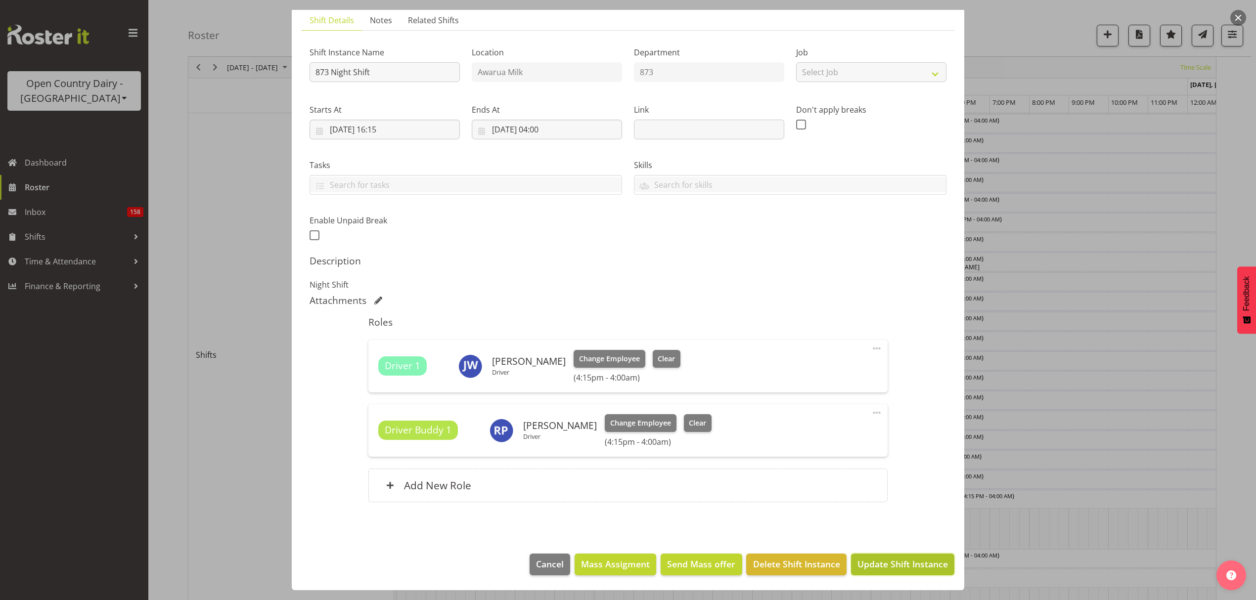
click at [900, 569] on span "Update Shift Instance" at bounding box center [902, 564] width 90 height 13
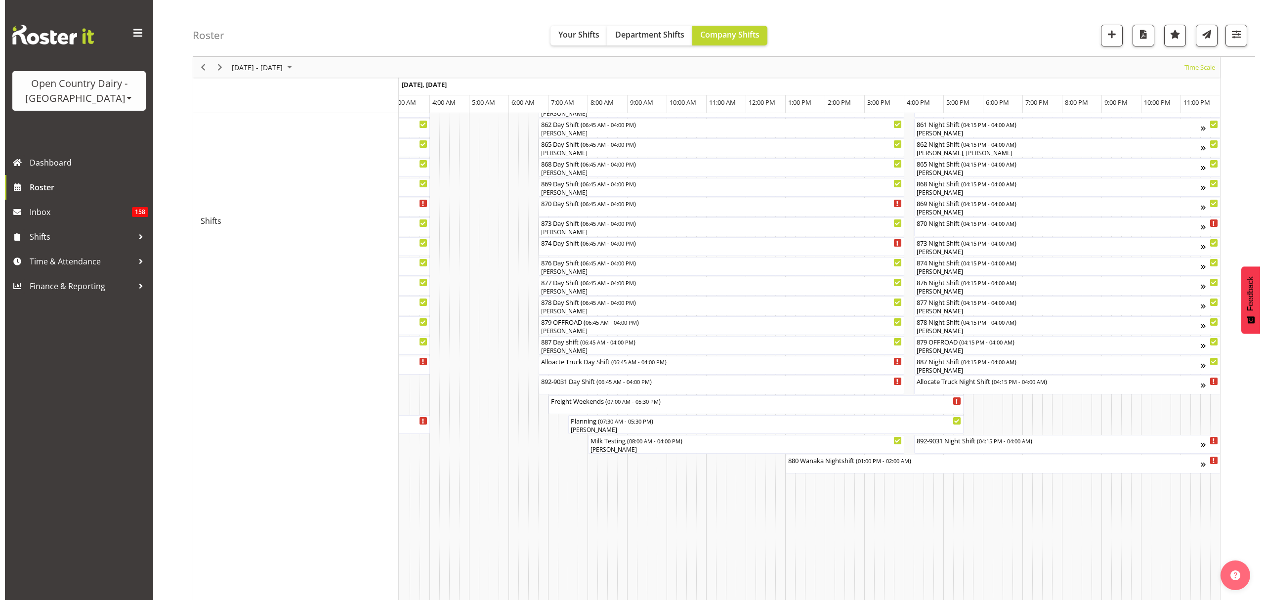
scroll to position [331, 0]
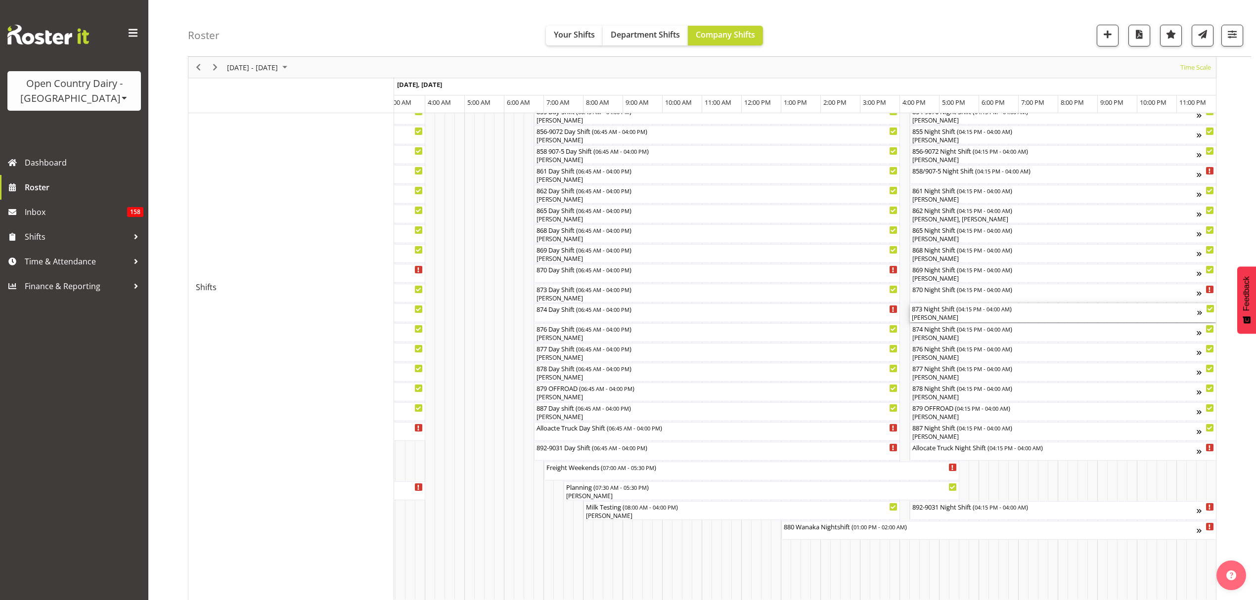
click at [955, 321] on div "Ricky Popham" at bounding box center [1053, 317] width 285 height 9
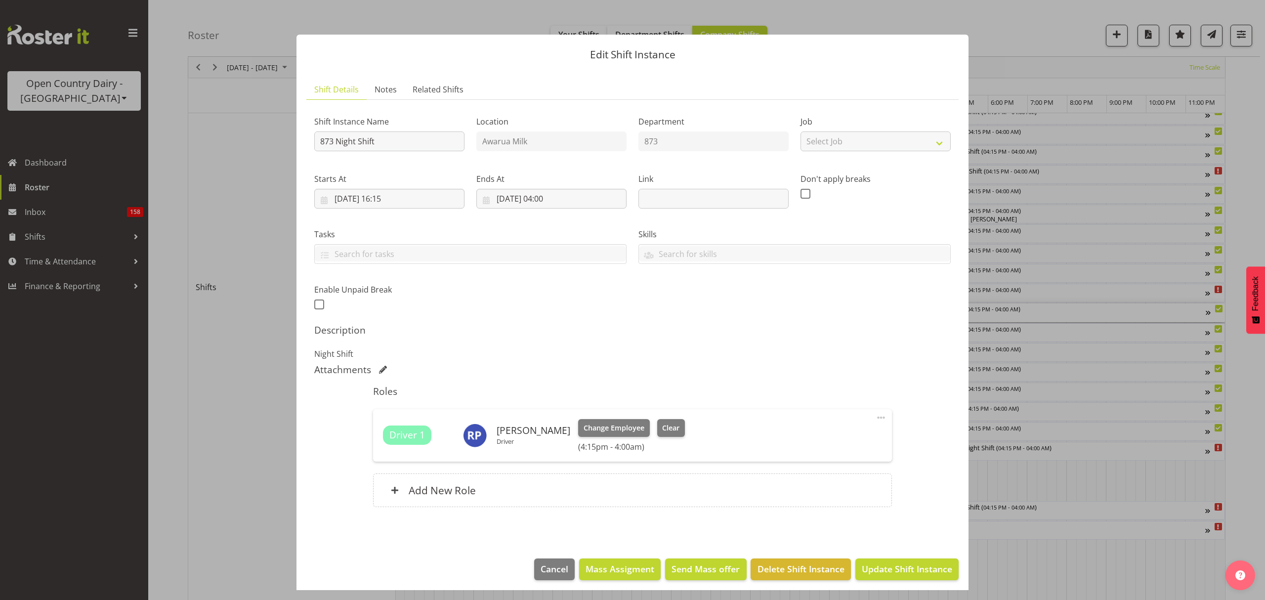
scroll to position [0, 5815]
click at [666, 427] on span "Clear" at bounding box center [670, 428] width 17 height 11
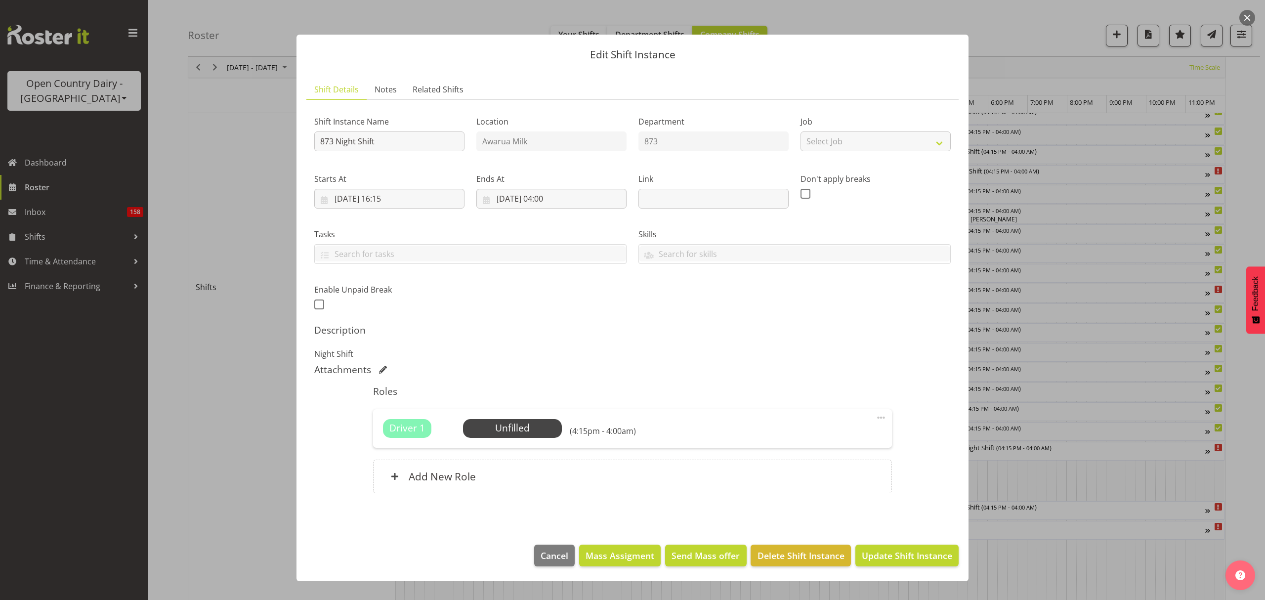
click at [938, 568] on footer "Cancel Mass Assigment Send Mass offer Delete Shift Instance Update Shift Instan…" at bounding box center [633, 558] width 672 height 46
click at [939, 560] on span "Update Shift Instance" at bounding box center [907, 555] width 90 height 13
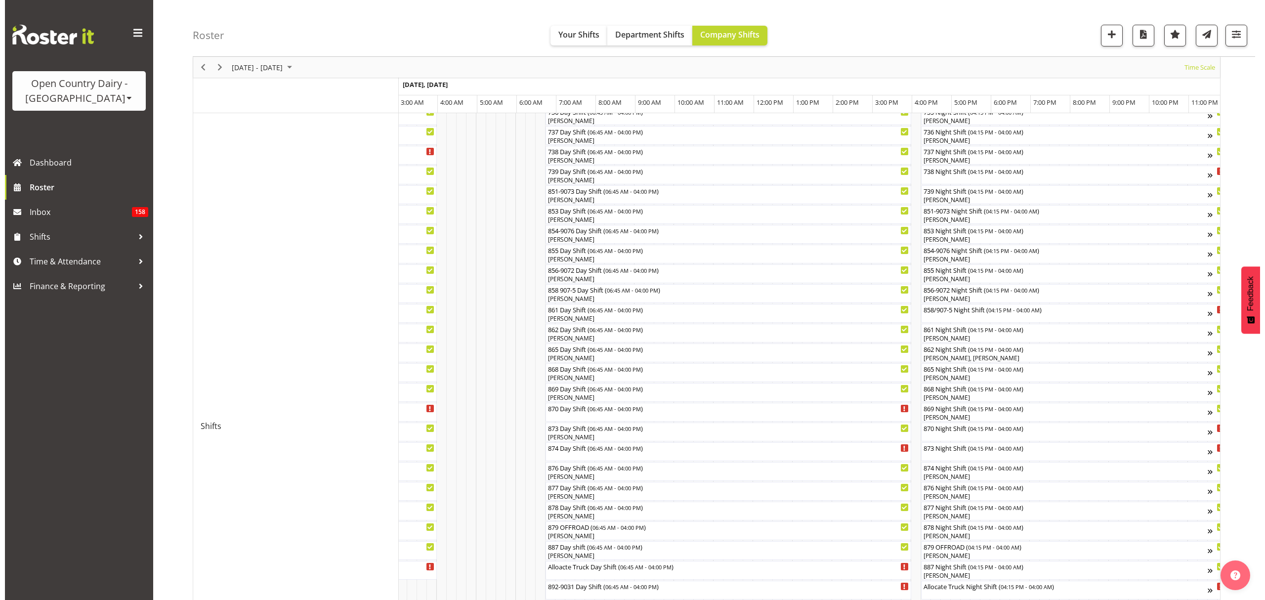
scroll to position [198, 0]
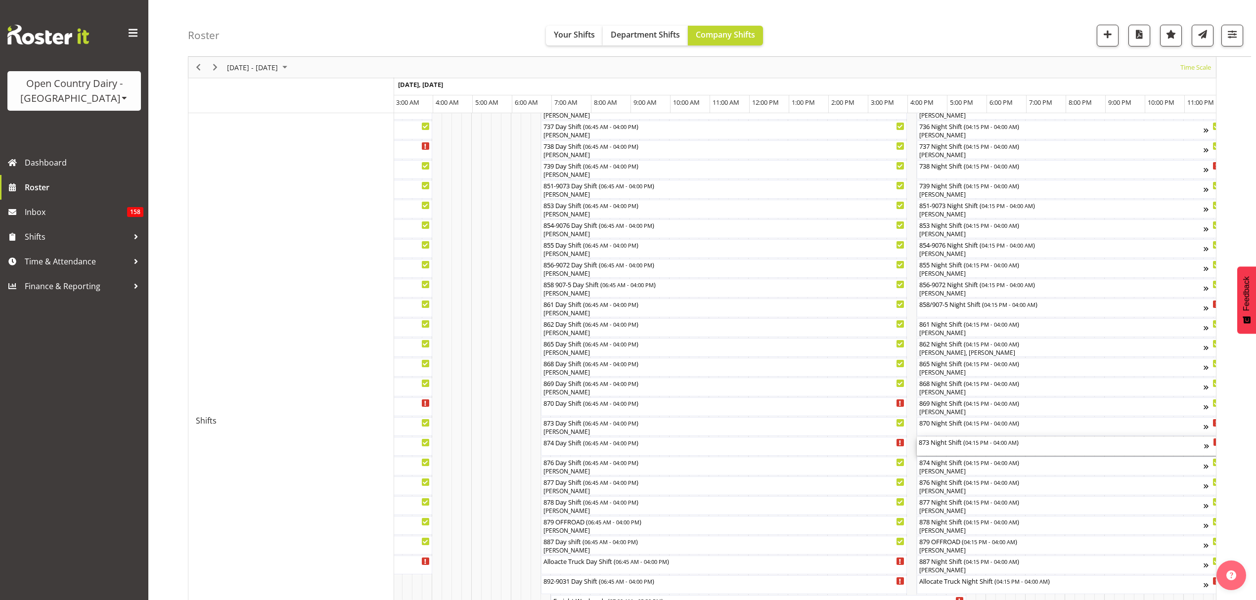
click at [965, 445] on div "873 Night Shift ( 04:15 PM - 04:00 AM )" at bounding box center [1060, 442] width 285 height 10
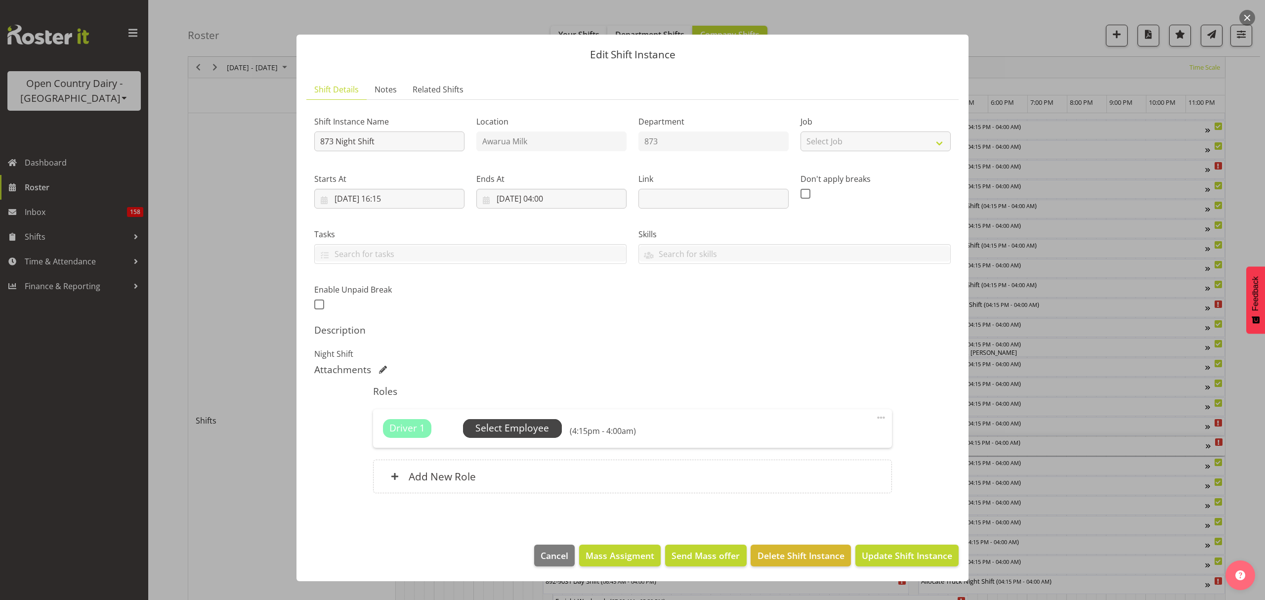
click at [530, 435] on span "Select Employee" at bounding box center [513, 428] width 74 height 14
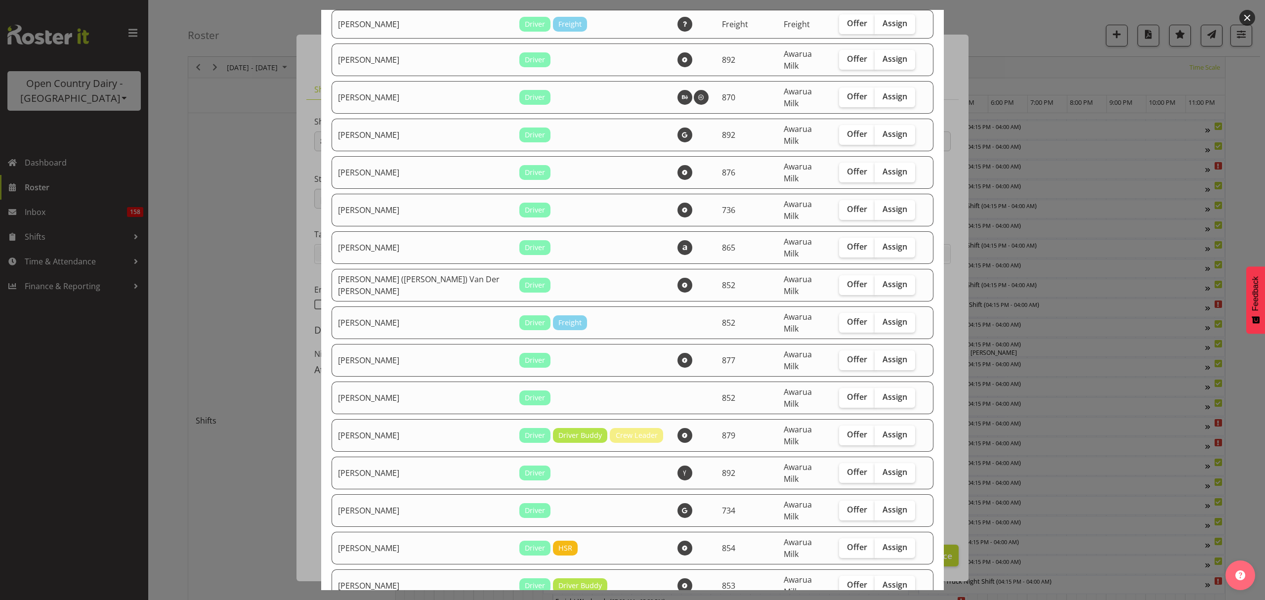
scroll to position [659, 0]
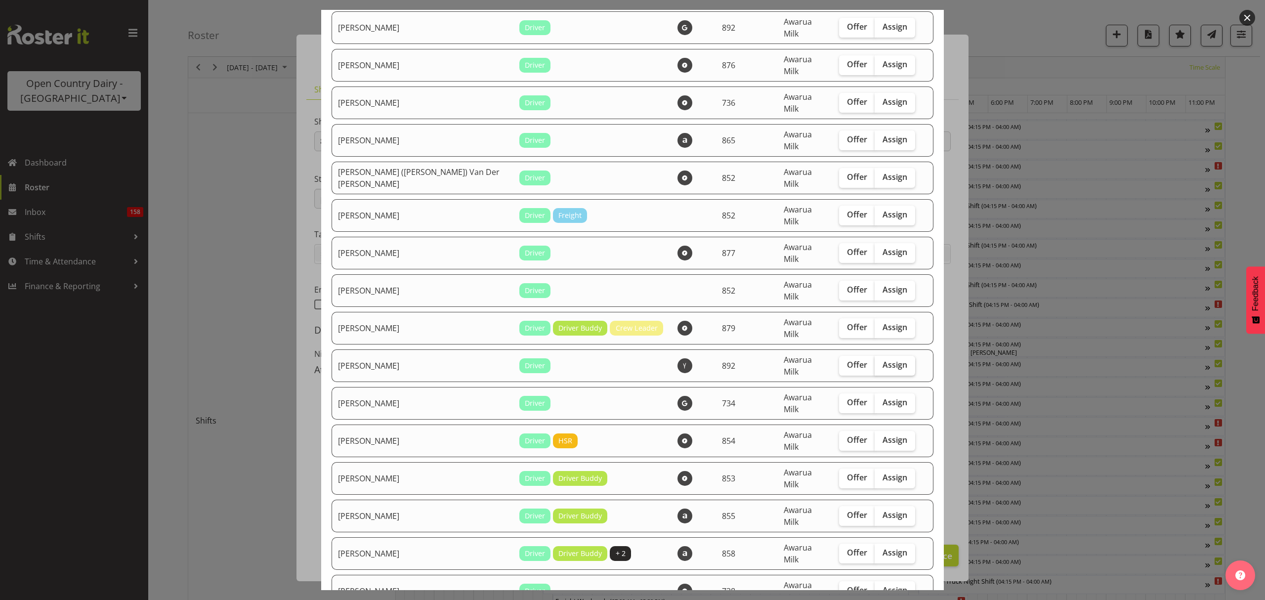
click at [883, 360] on span "Assign" at bounding box center [895, 365] width 25 height 10
click at [875, 362] on input "Assign" at bounding box center [878, 365] width 6 height 6
checkbox input "true"
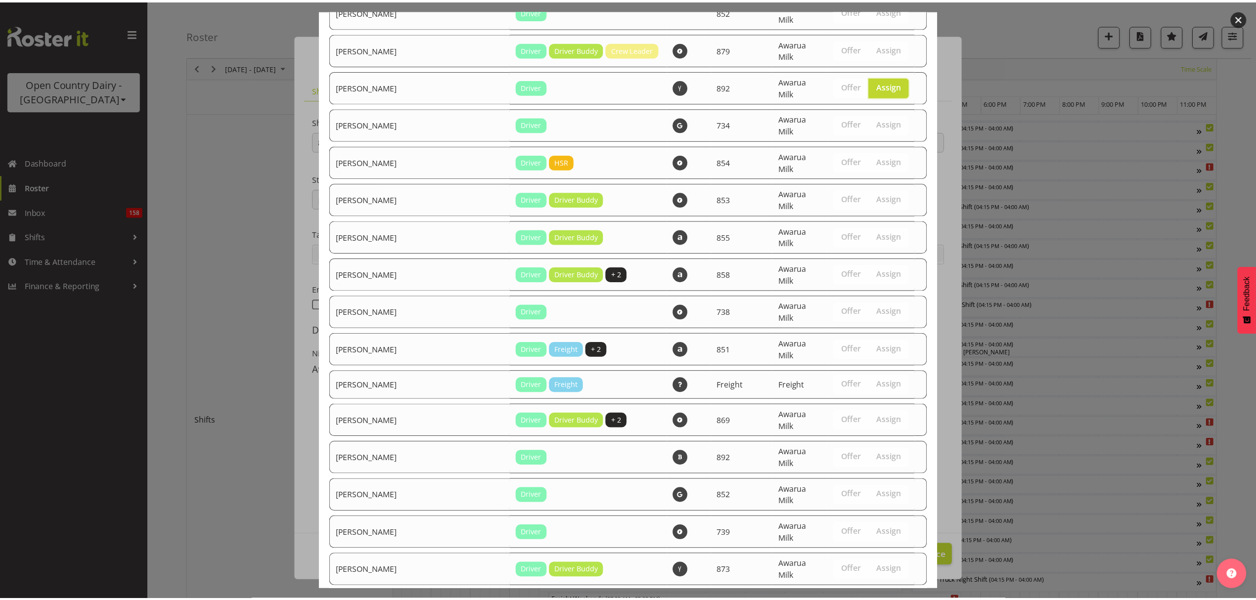
scroll to position [1000, 0]
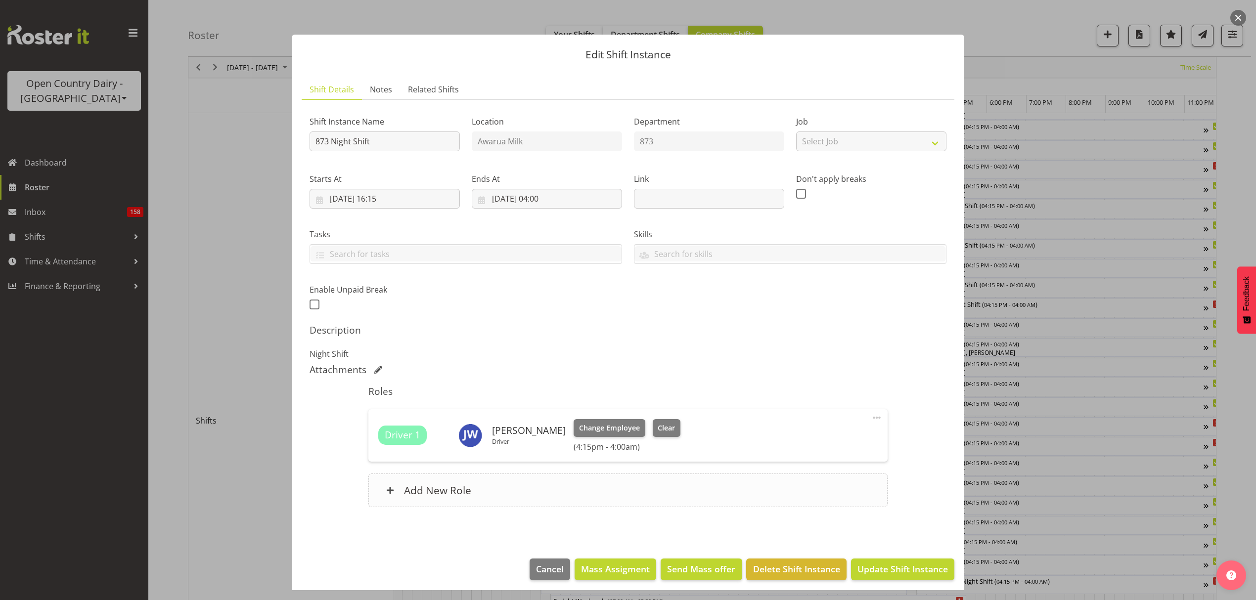
click at [517, 502] on div "Add New Role" at bounding box center [627, 491] width 519 height 34
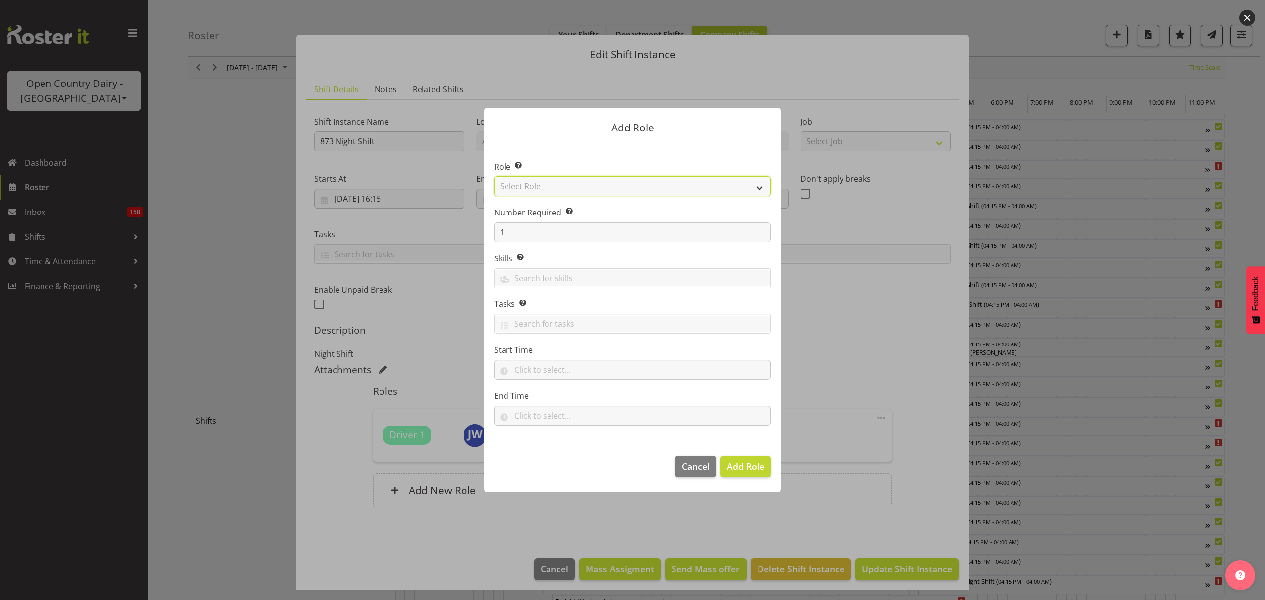
click at [602, 188] on select "Select Role Crew Leader Driver Driver Assessor Dayshift Driver Assessor Nightsh…" at bounding box center [632, 186] width 277 height 20
select select "1437"
click at [494, 176] on select "Select Role Crew Leader Driver Driver Assessor Dayshift Driver Assessor Nightsh…" at bounding box center [632, 186] width 277 height 20
click at [736, 471] on span "Add Role" at bounding box center [746, 466] width 38 height 12
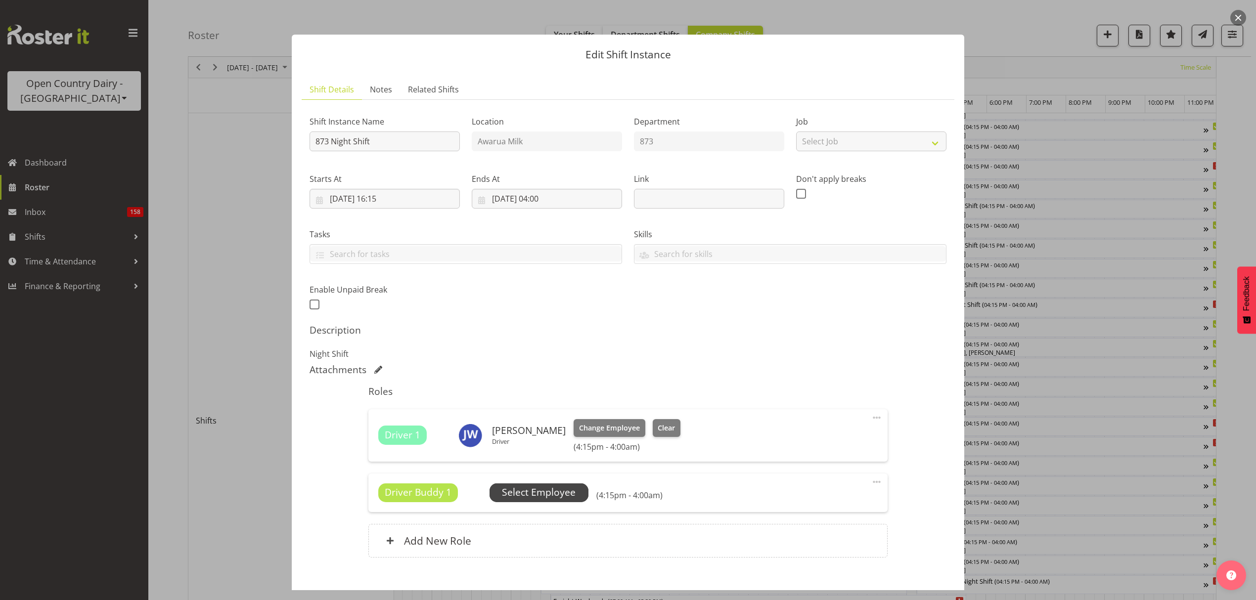
click at [524, 501] on span "Select Employee" at bounding box center [538, 492] width 99 height 19
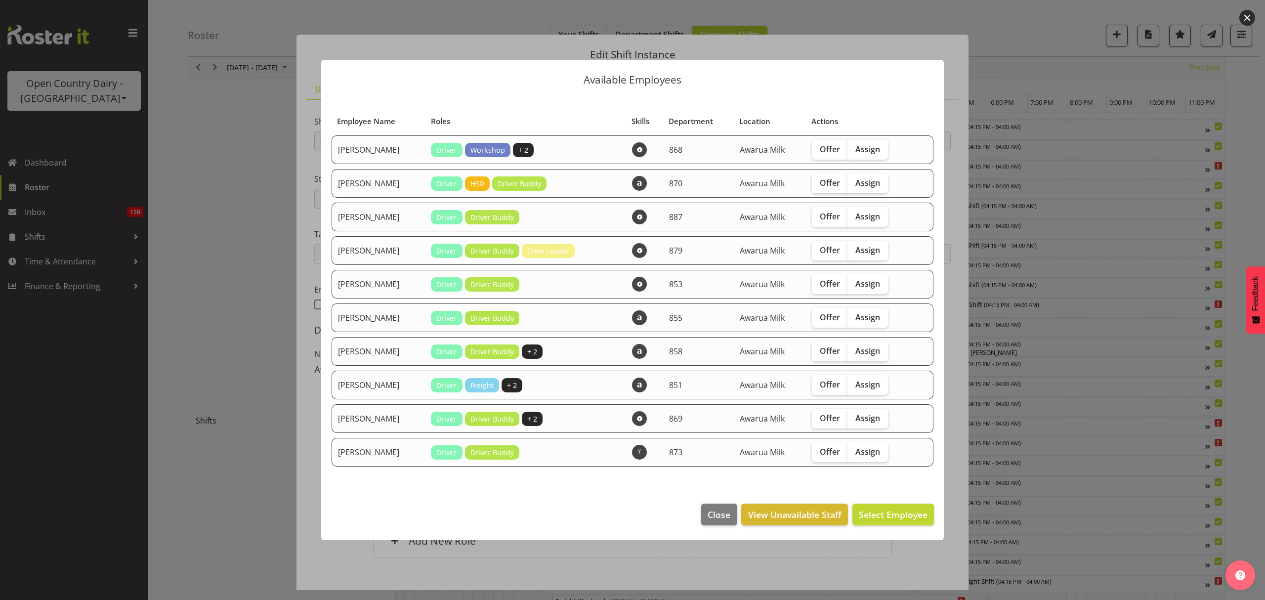
click at [892, 457] on div "Offer Assign" at bounding box center [862, 452] width 100 height 20
click at [879, 456] on label "Assign" at bounding box center [868, 452] width 41 height 20
click at [854, 455] on input "Assign" at bounding box center [851, 451] width 6 height 6
checkbox input "true"
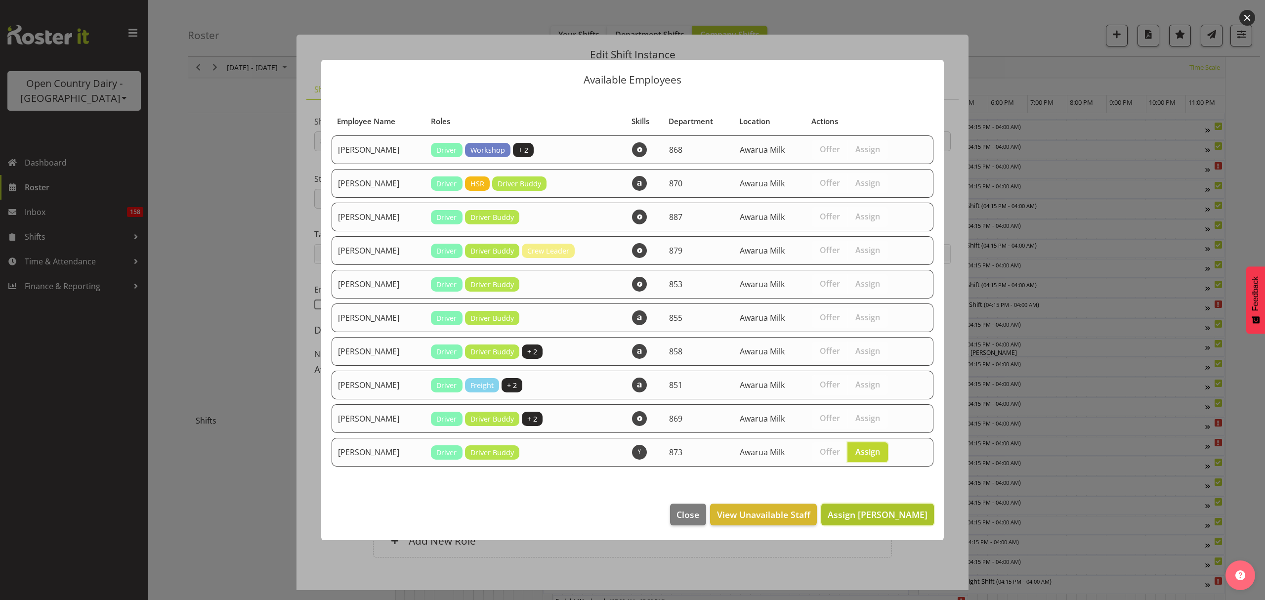
click at [888, 521] on button "Assign Ricky Popham" at bounding box center [878, 515] width 113 height 22
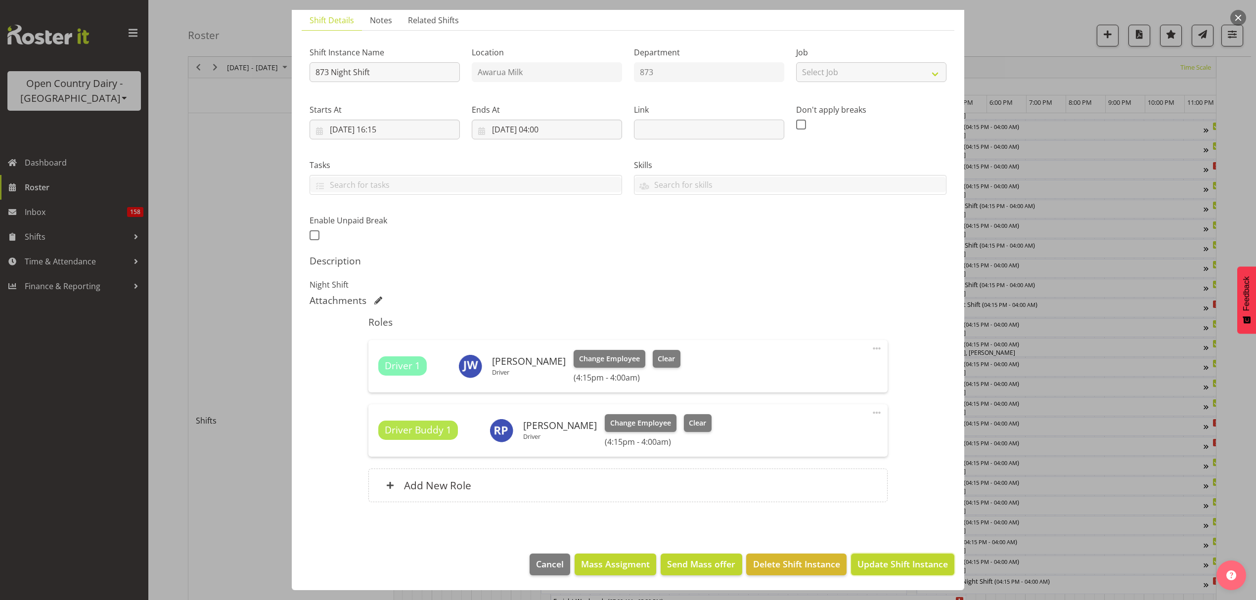
drag, startPoint x: 895, startPoint y: 554, endPoint x: 897, endPoint y: 563, distance: 8.6
click at [895, 556] on button "Update Shift Instance" at bounding box center [902, 565] width 103 height 22
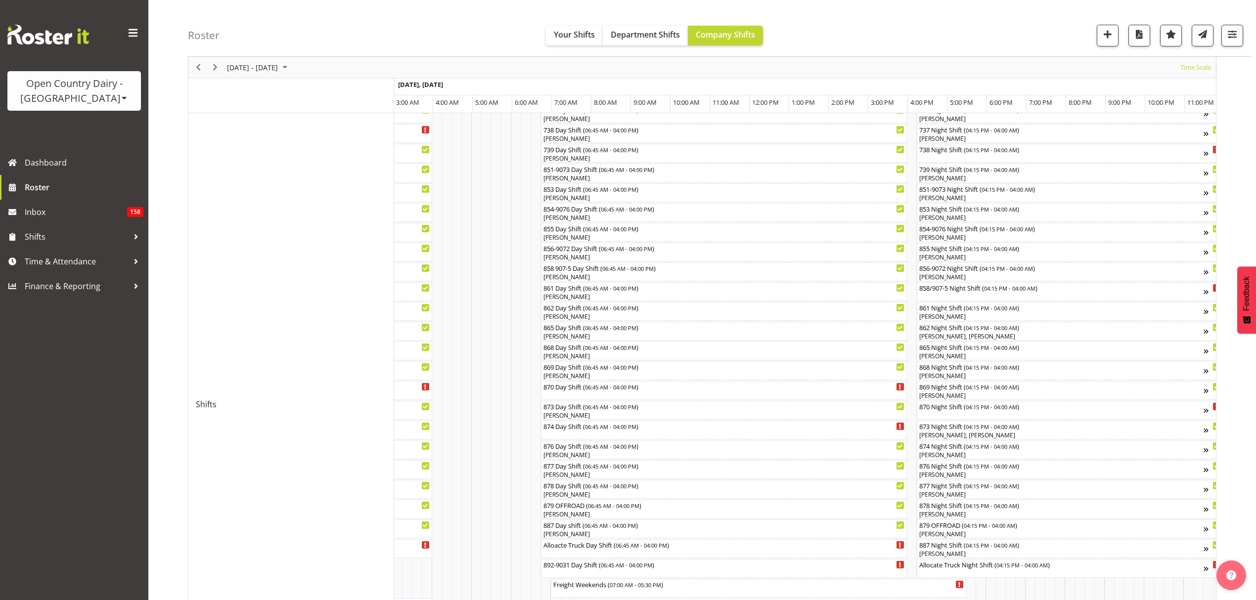
scroll to position [0, 0]
